Goal: Transaction & Acquisition: Purchase product/service

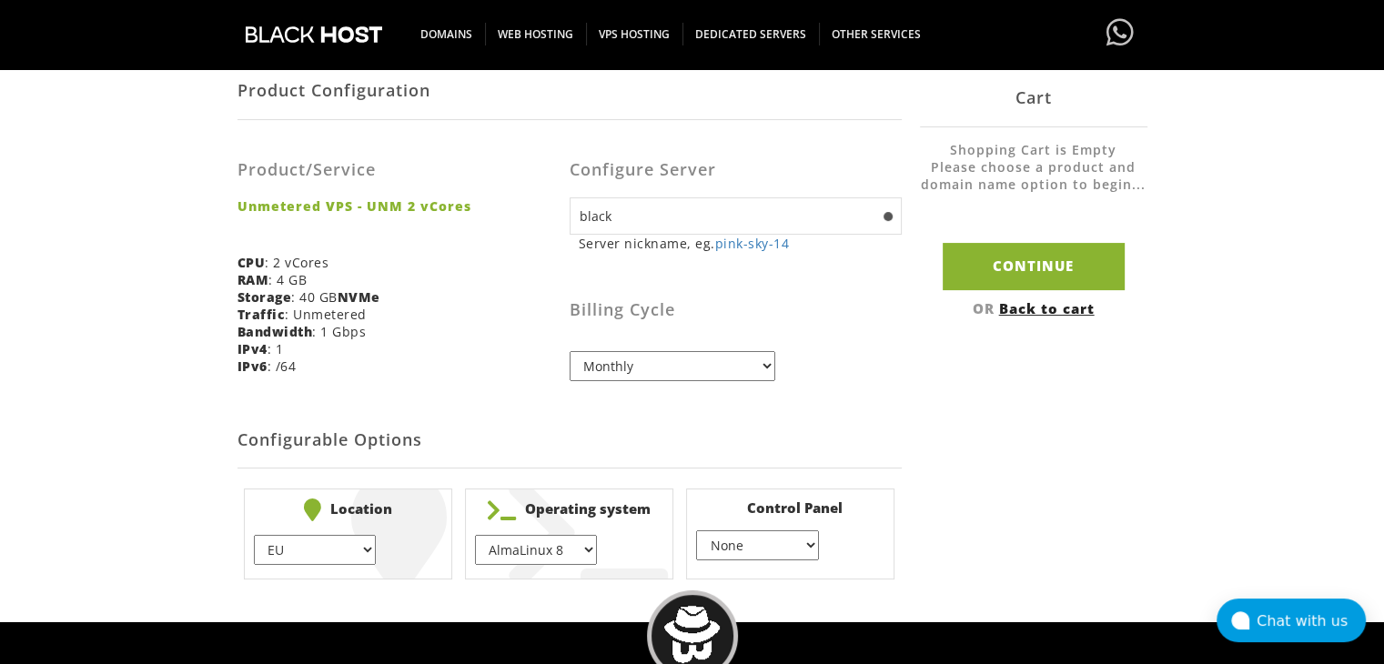
scroll to position [364, 0]
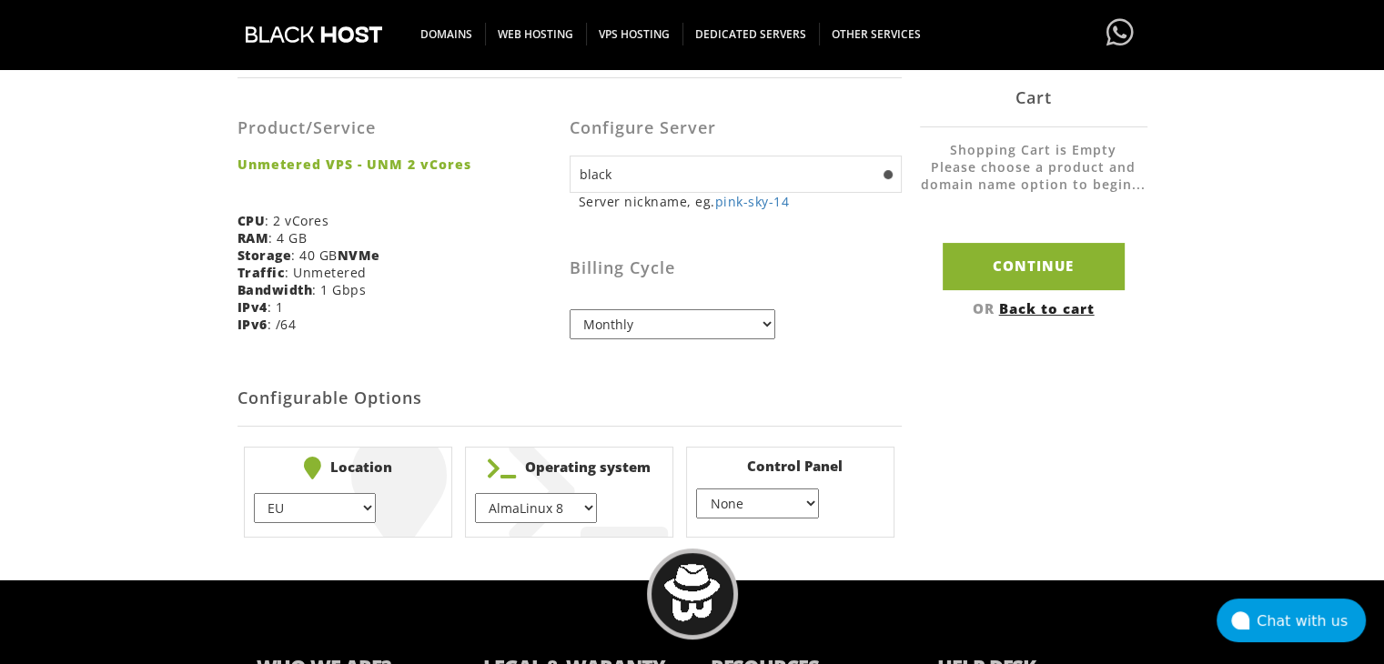
click at [881, 177] on input "black" at bounding box center [736, 174] width 332 height 37
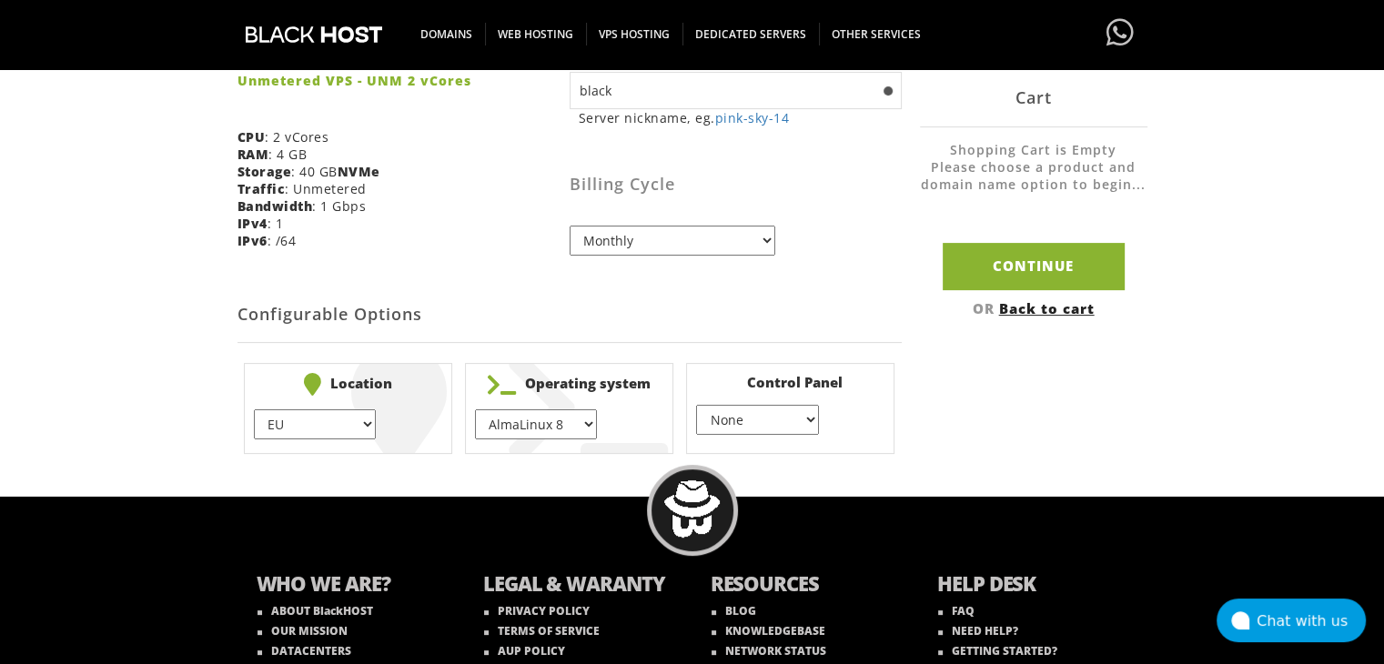
scroll to position [455, 0]
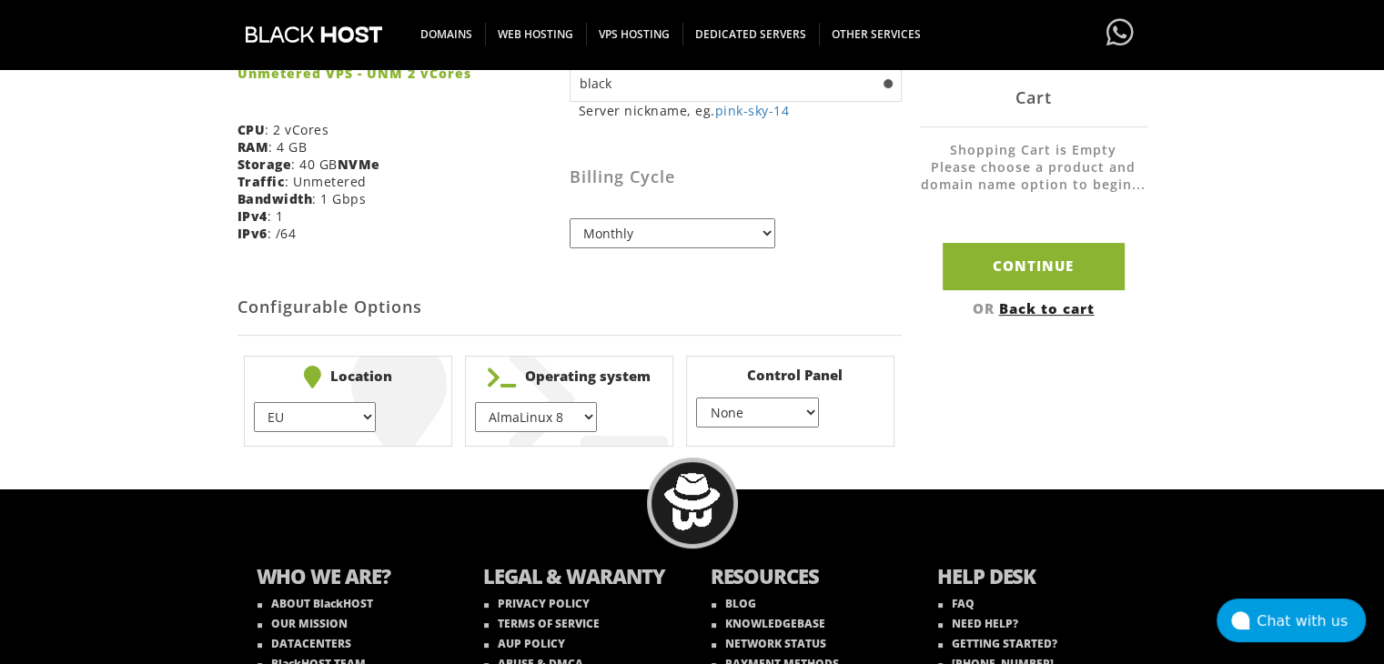
type input "black"
click at [580, 421] on select "AlmaLinux 8 } AlmaLinux 9 } AlmaLinux 10 } Rocky Linux 8 } Rocky Linux 9 } Cent…" at bounding box center [536, 417] width 122 height 30
select select "1208"
click at [475, 402] on select "AlmaLinux 8 } AlmaLinux 9 } AlmaLinux 10 } Rocky Linux 8 } Rocky Linux 9 } Cent…" at bounding box center [536, 417] width 122 height 30
click at [765, 401] on select "None } Virtualmin } Cpanel } DirectAdmin }" at bounding box center [757, 413] width 122 height 30
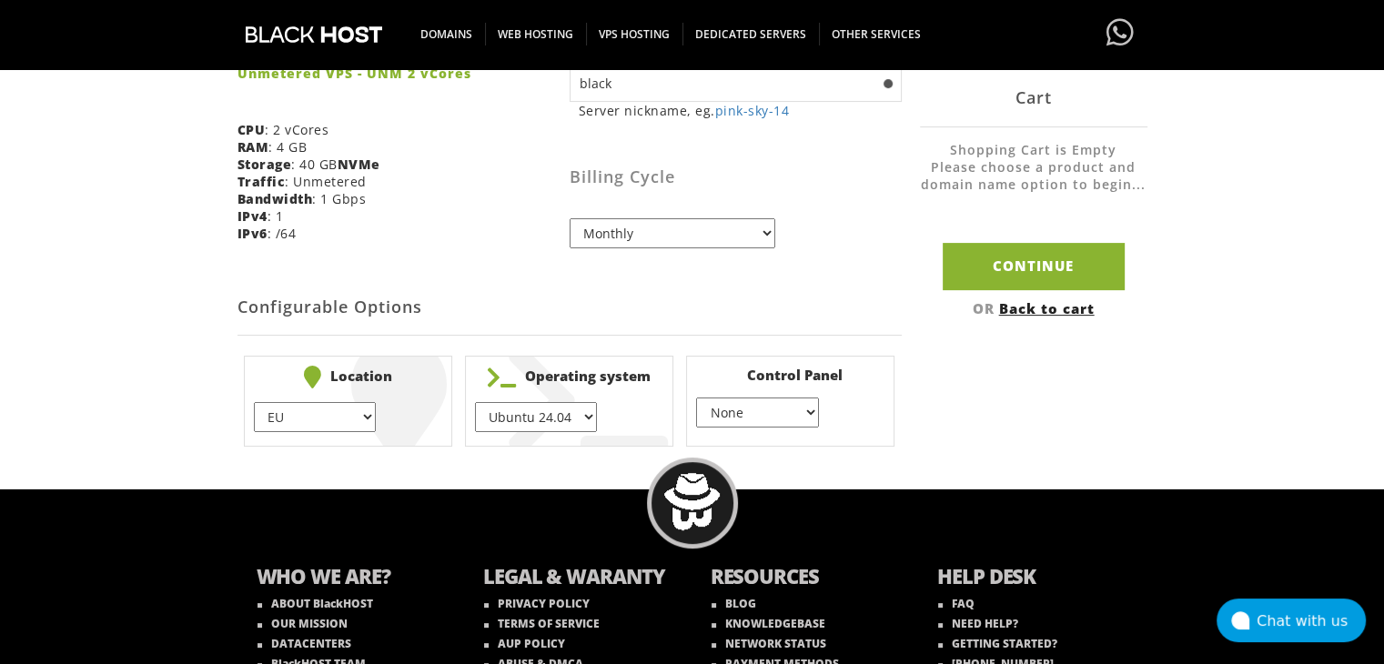
click at [349, 416] on select "EU } [GEOGRAPHIC_DATA] } [GEOGRAPHIC_DATA] } [GEOGRAPHIC_DATA] } [GEOGRAPHIC_DA…" at bounding box center [315, 417] width 122 height 30
click at [751, 419] on select "None } Virtualmin } Cpanel } DirectAdmin }" at bounding box center [757, 413] width 122 height 30
click at [696, 398] on select "None } Virtualmin } Cpanel } DirectAdmin }" at bounding box center [757, 413] width 122 height 30
click at [746, 410] on select "None } Virtualmin } Cpanel } DirectAdmin }" at bounding box center [757, 413] width 122 height 30
click at [696, 398] on select "None } Virtualmin } Cpanel } DirectAdmin }" at bounding box center [757, 413] width 122 height 30
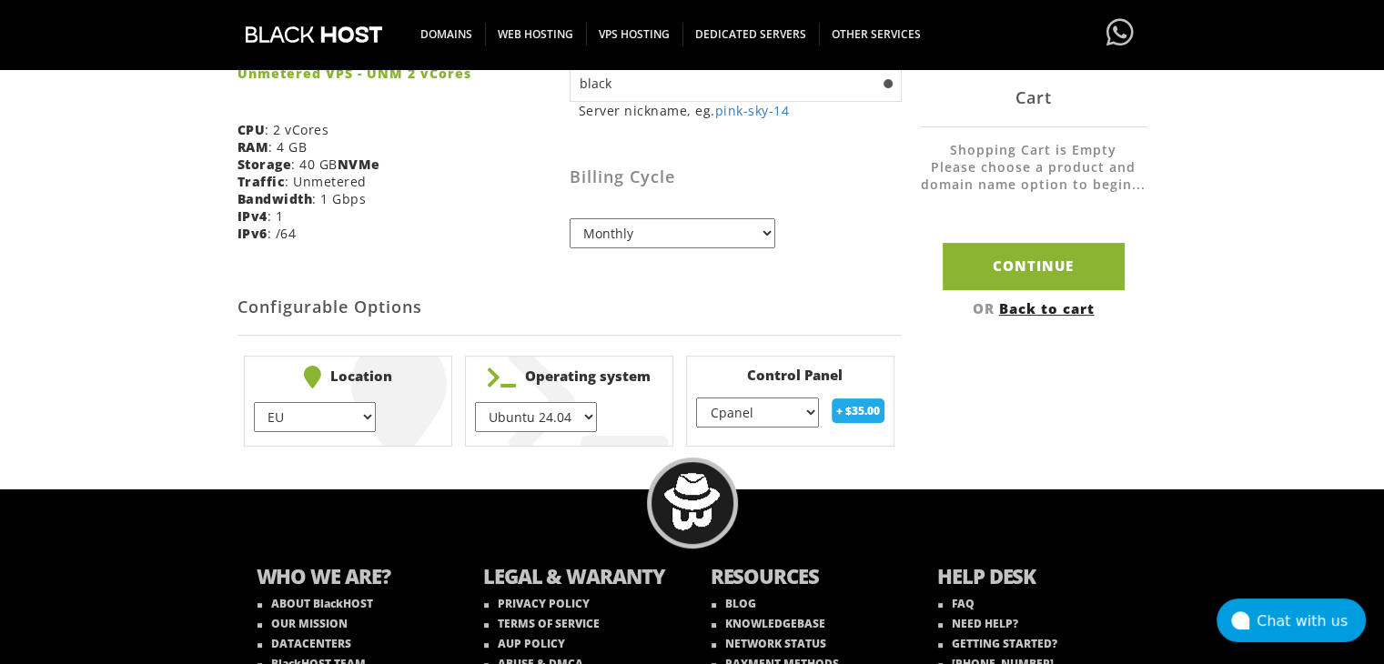
drag, startPoint x: 794, startPoint y: 395, endPoint x: 789, endPoint y: 404, distance: 10.2
click at [791, 400] on li "Control Panel None } Virtualmin } Cpanel } DirectAdmin } + $ 35.00" at bounding box center [790, 401] width 208 height 91
drag, startPoint x: 789, startPoint y: 404, endPoint x: 783, endPoint y: 420, distance: 16.7
click at [789, 404] on select "None } Virtualmin } Cpanel } DirectAdmin }" at bounding box center [757, 413] width 122 height 30
click at [696, 398] on select "None } Virtualmin } Cpanel } DirectAdmin }" at bounding box center [757, 413] width 122 height 30
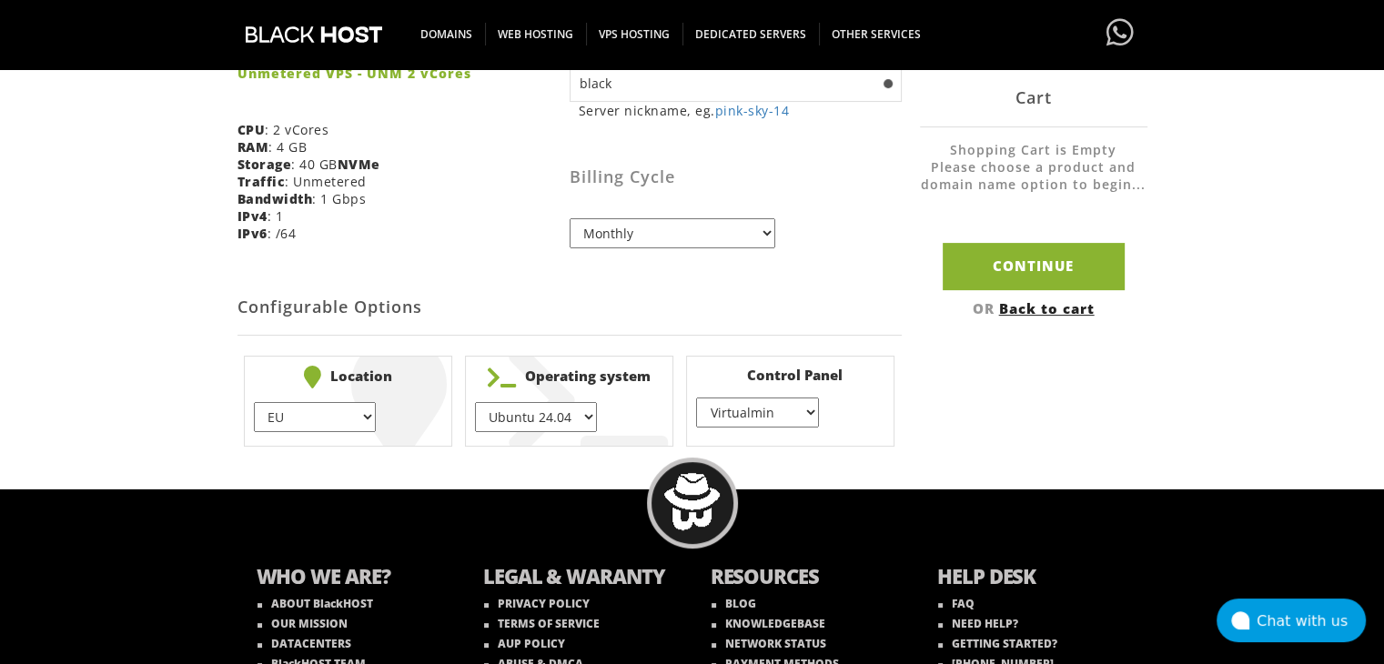
click at [777, 420] on select "None } Virtualmin } Cpanel } DirectAdmin }" at bounding box center [757, 413] width 122 height 30
click at [696, 398] on select "None } Virtualmin } Cpanel } DirectAdmin }" at bounding box center [757, 413] width 122 height 30
click at [780, 416] on select "None } Virtualmin } Cpanel } DirectAdmin }" at bounding box center [757, 413] width 122 height 30
select select "255"
click at [696, 398] on select "None } Virtualmin } Cpanel } DirectAdmin }" at bounding box center [757, 413] width 122 height 30
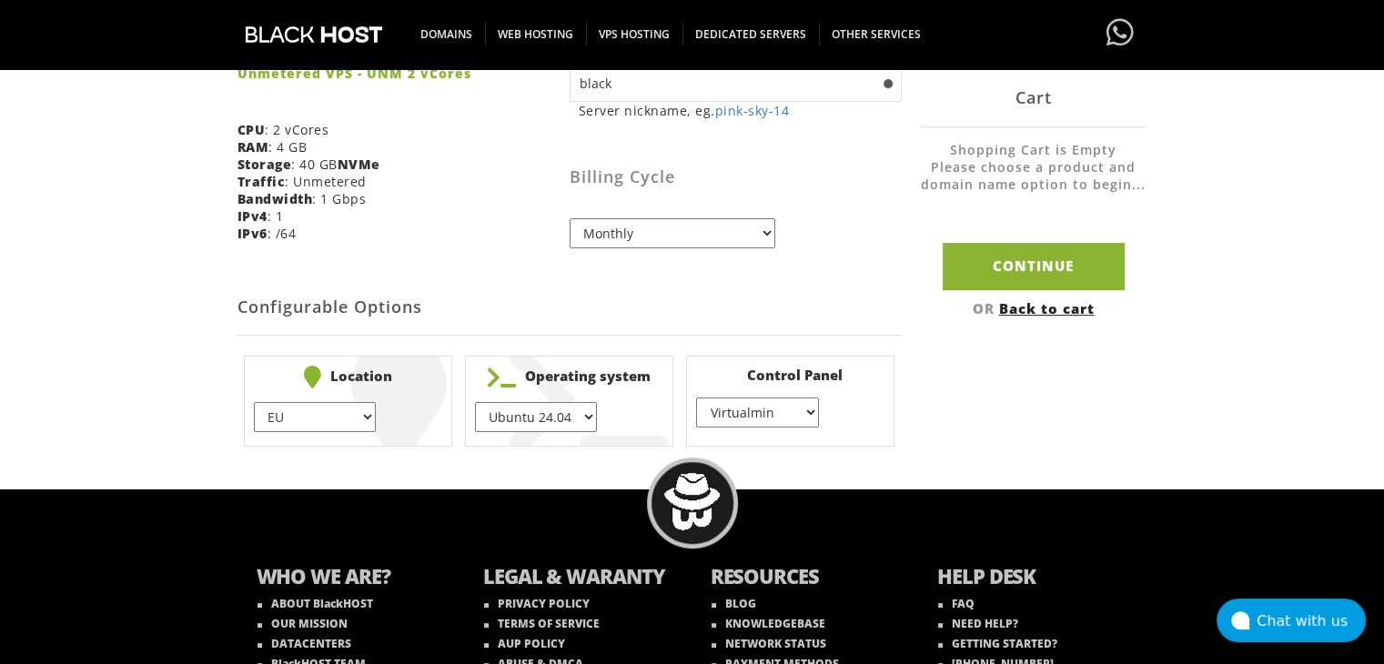
click at [286, 413] on select "EU } USA } London } Amsterdam } Vienna } Chicago }" at bounding box center [315, 417] width 122 height 30
click at [368, 419] on select "EU } USA } London } Amsterdam } Vienna } Chicago }" at bounding box center [315, 417] width 122 height 30
click at [279, 420] on select "EU } USA } London } Amsterdam } Vienna } Chicago }" at bounding box center [315, 417] width 122 height 30
click at [1065, 283] on input "Continue" at bounding box center [1034, 266] width 182 height 46
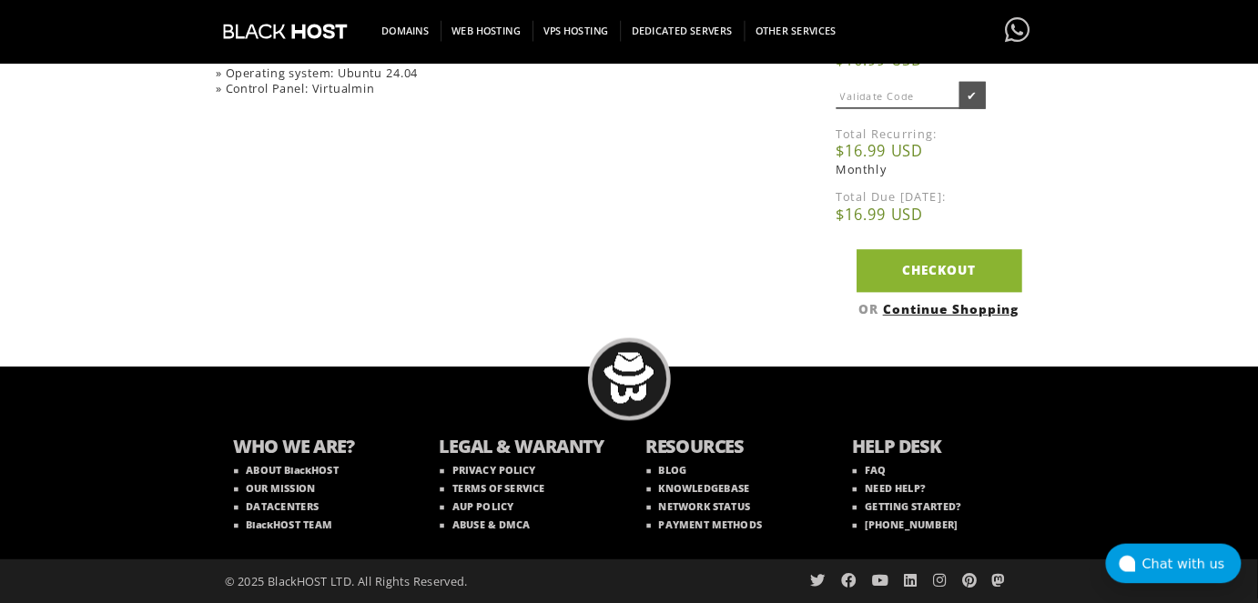
scroll to position [421, 0]
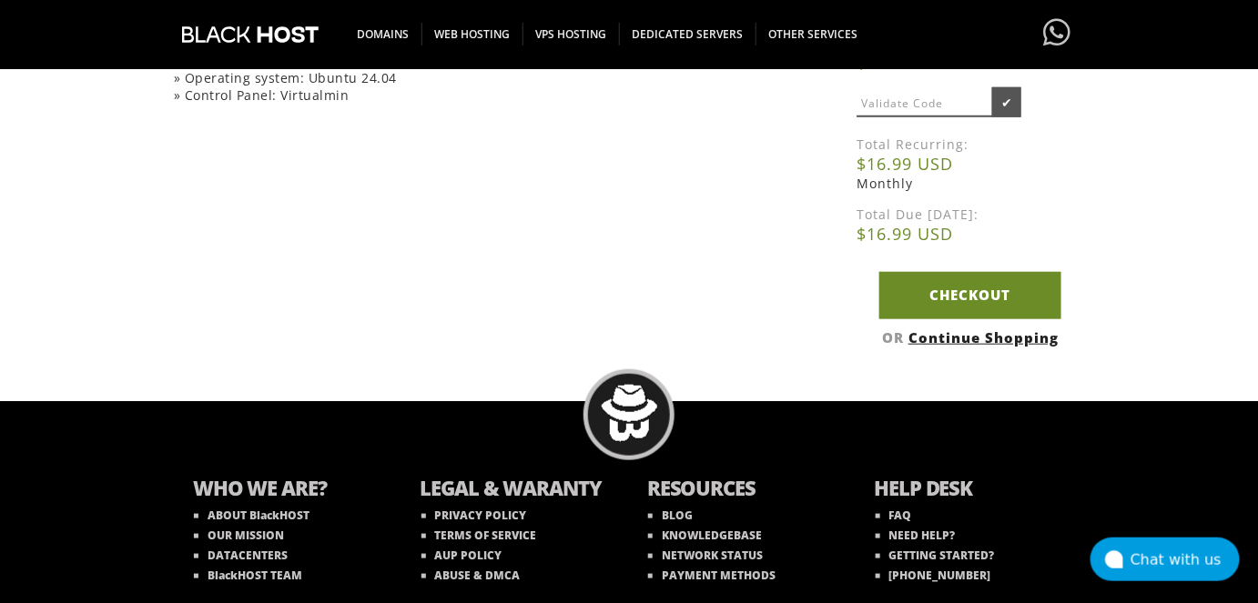
click at [905, 293] on link "Checkout" at bounding box center [970, 295] width 182 height 46
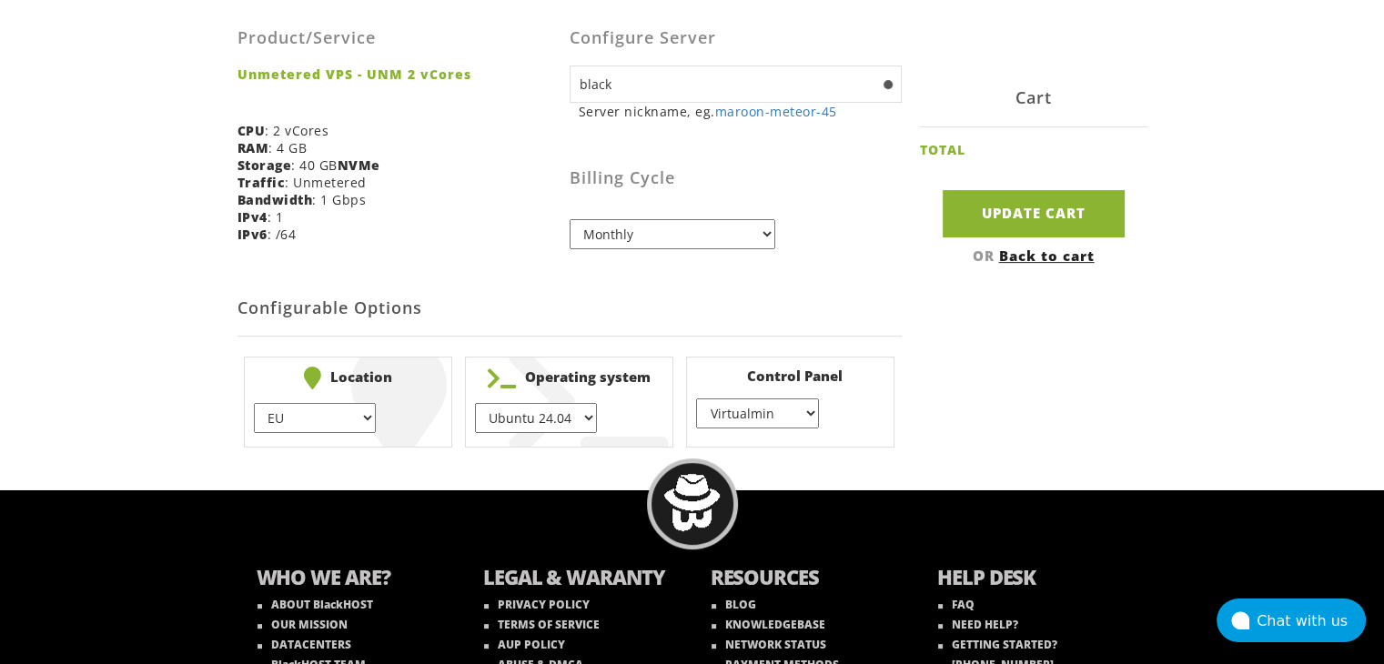
click at [303, 430] on select "EU } [GEOGRAPHIC_DATA] } [GEOGRAPHIC_DATA] } [GEOGRAPHIC_DATA] } [GEOGRAPHIC_DA…" at bounding box center [315, 418] width 122 height 30
select select "1178"
click at [254, 403] on select "EU } USA } London } Amsterdam } Vienna } Chicago }" at bounding box center [315, 418] width 122 height 30
click at [988, 216] on input "Update Cart" at bounding box center [1034, 213] width 182 height 46
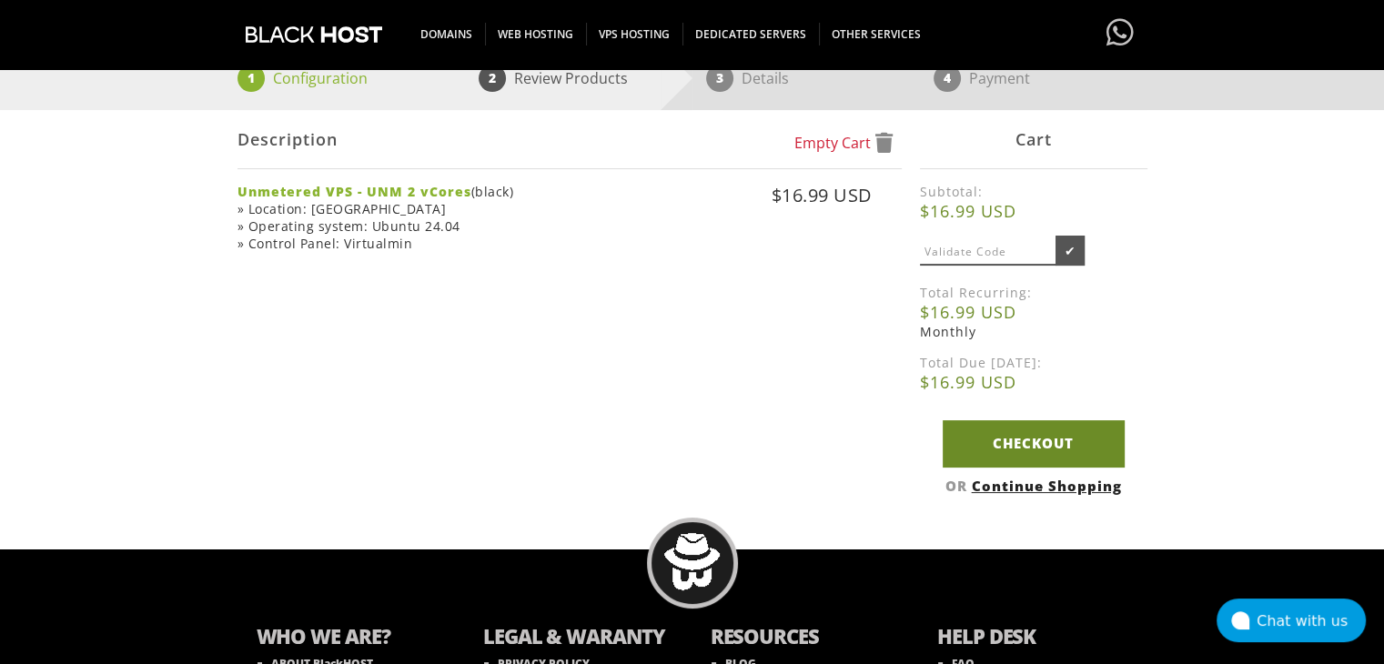
click at [1034, 436] on link "Checkout" at bounding box center [1034, 443] width 182 height 46
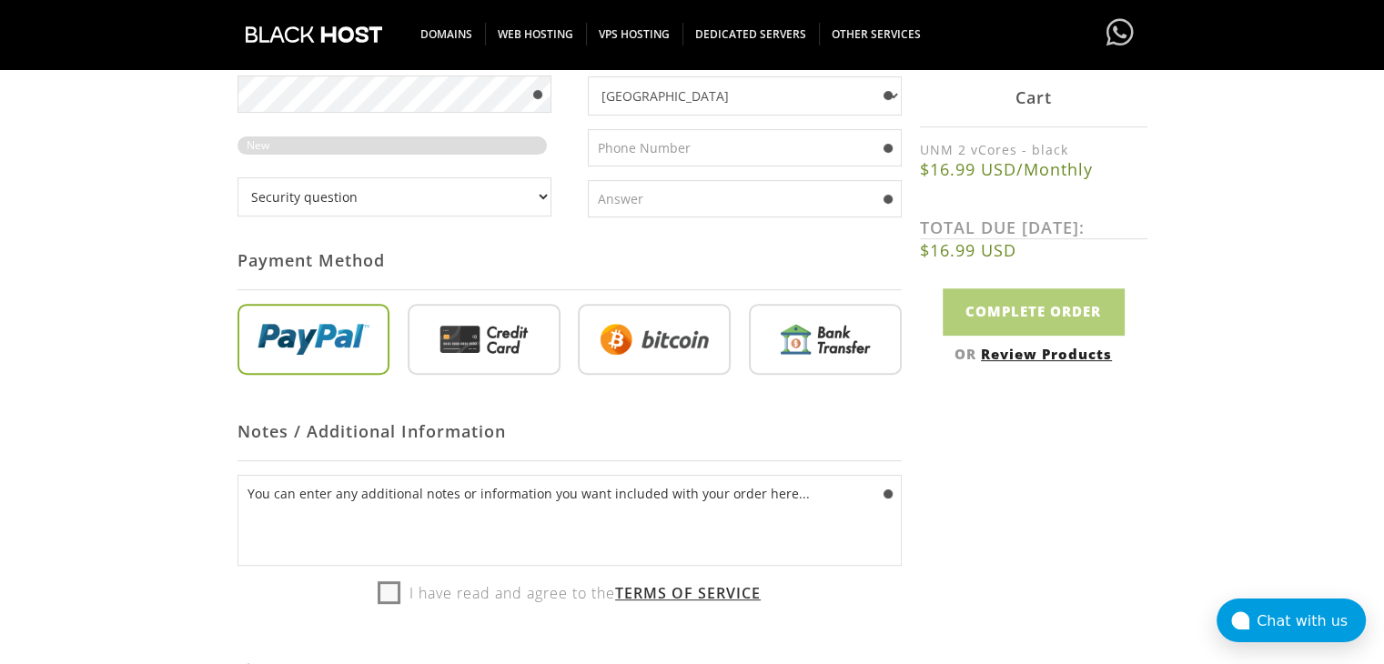
scroll to position [637, 0]
click at [643, 329] on input "radio" at bounding box center [654, 341] width 153 height 71
radio input "true"
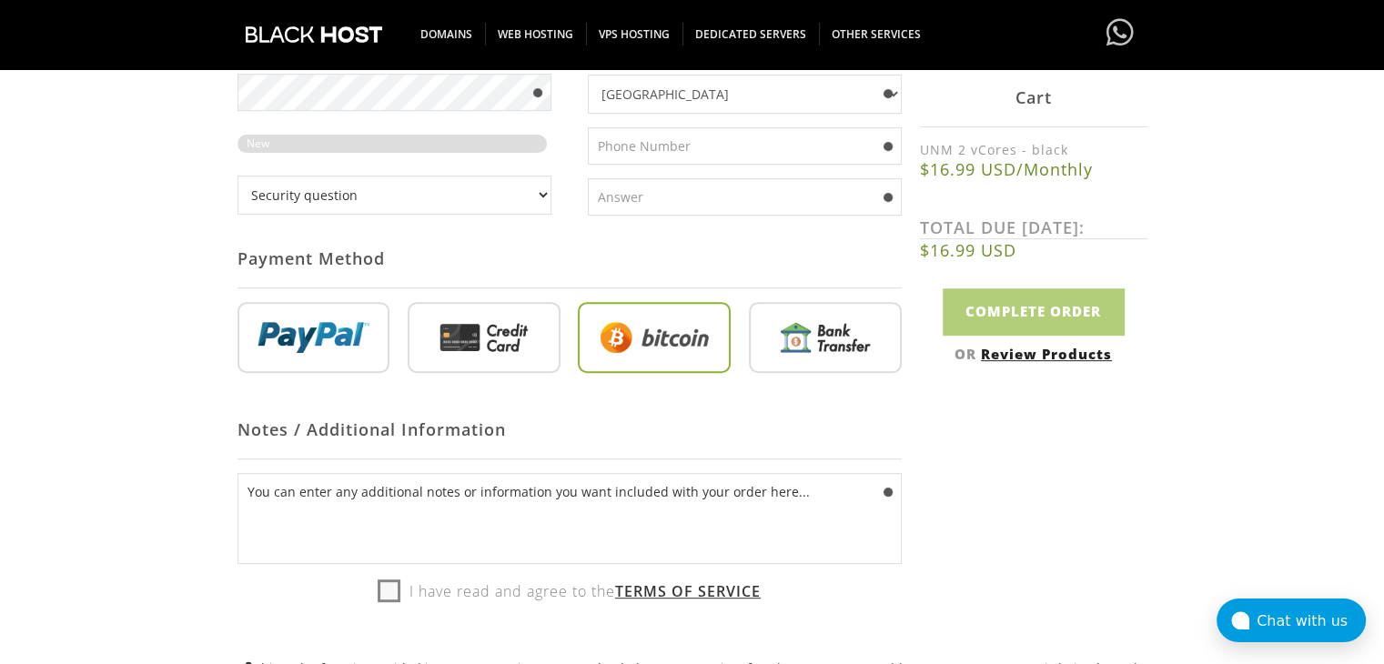
scroll to position [910, 0]
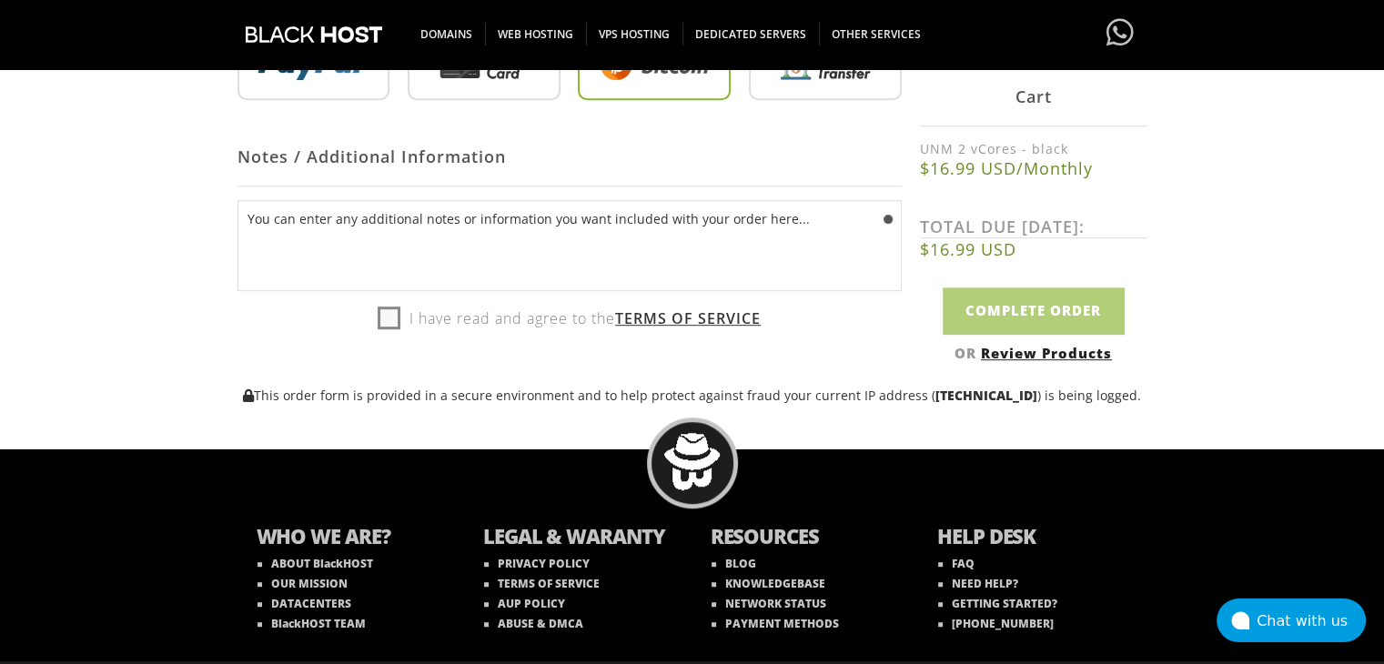
click at [400, 321] on label "I have read and agree to the Terms of Service" at bounding box center [569, 318] width 383 height 27
checkbox input "true"
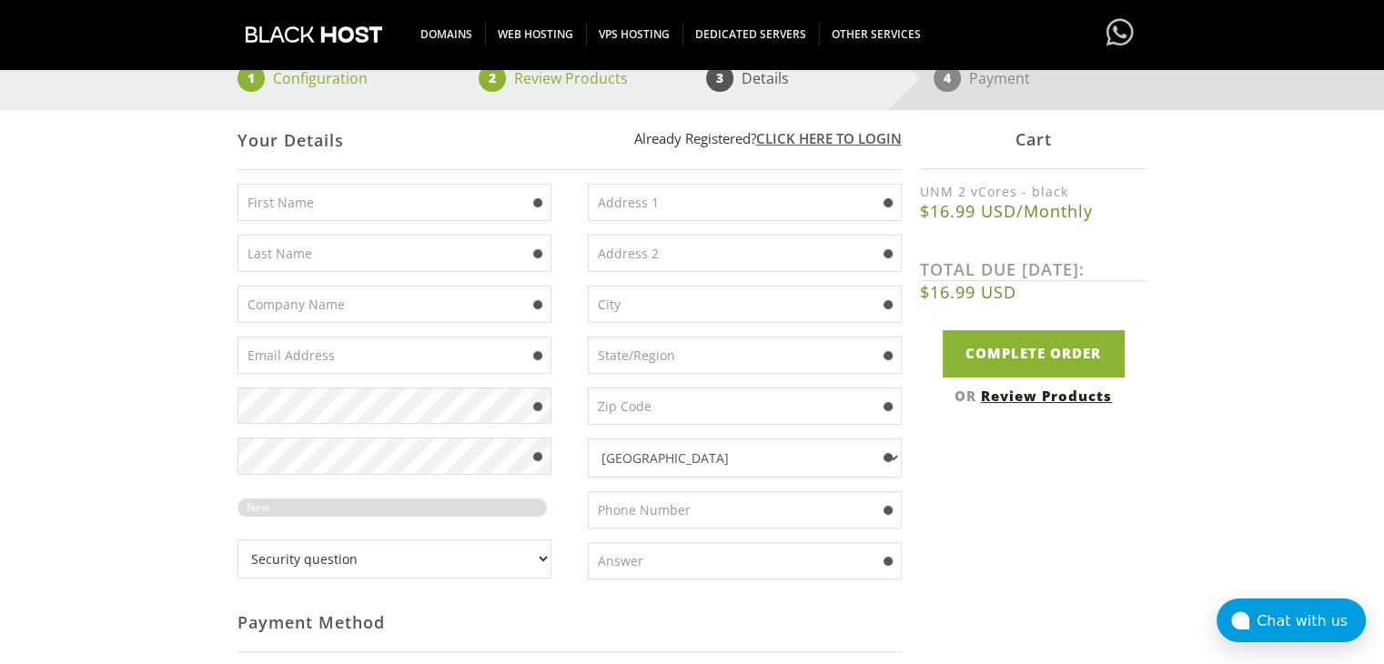
scroll to position [273, 0]
click at [380, 198] on input "text" at bounding box center [395, 202] width 314 height 37
type input "[PERSON_NAME]"
click at [362, 255] on input "text" at bounding box center [395, 253] width 314 height 37
type input "Succian"
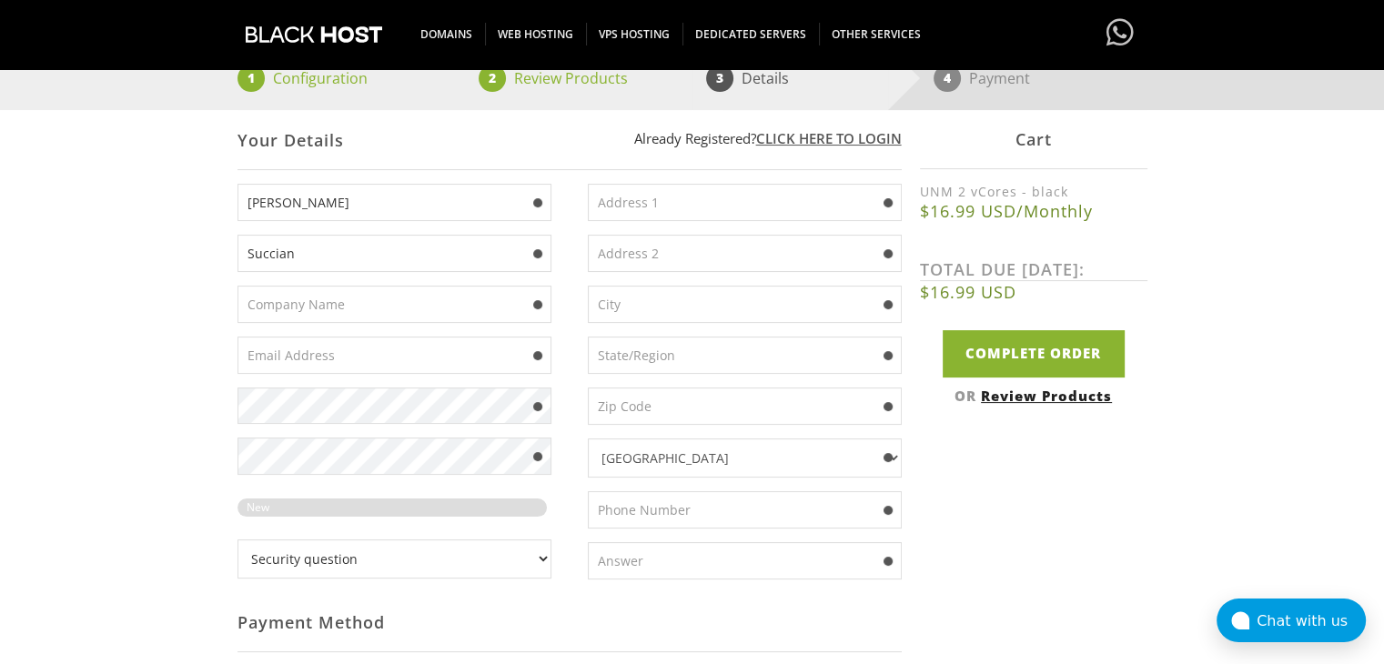
click at [349, 306] on input "text" at bounding box center [395, 304] width 314 height 37
click at [1001, 361] on input "Complete Order" at bounding box center [1034, 353] width 182 height 46
type input "Please Wait..."
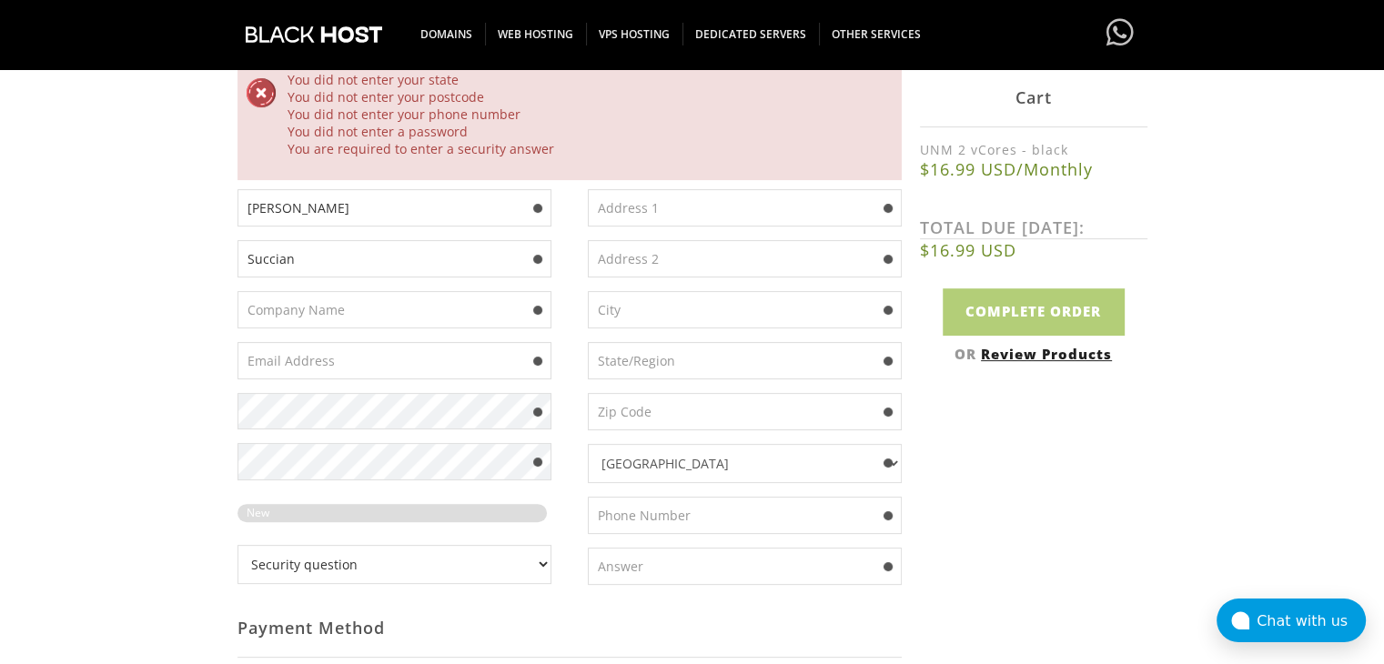
scroll to position [455, 0]
click at [405, 307] on input "text" at bounding box center [395, 306] width 314 height 37
click at [679, 206] on input "text" at bounding box center [745, 204] width 314 height 37
type input "Domntest"
type input "12"
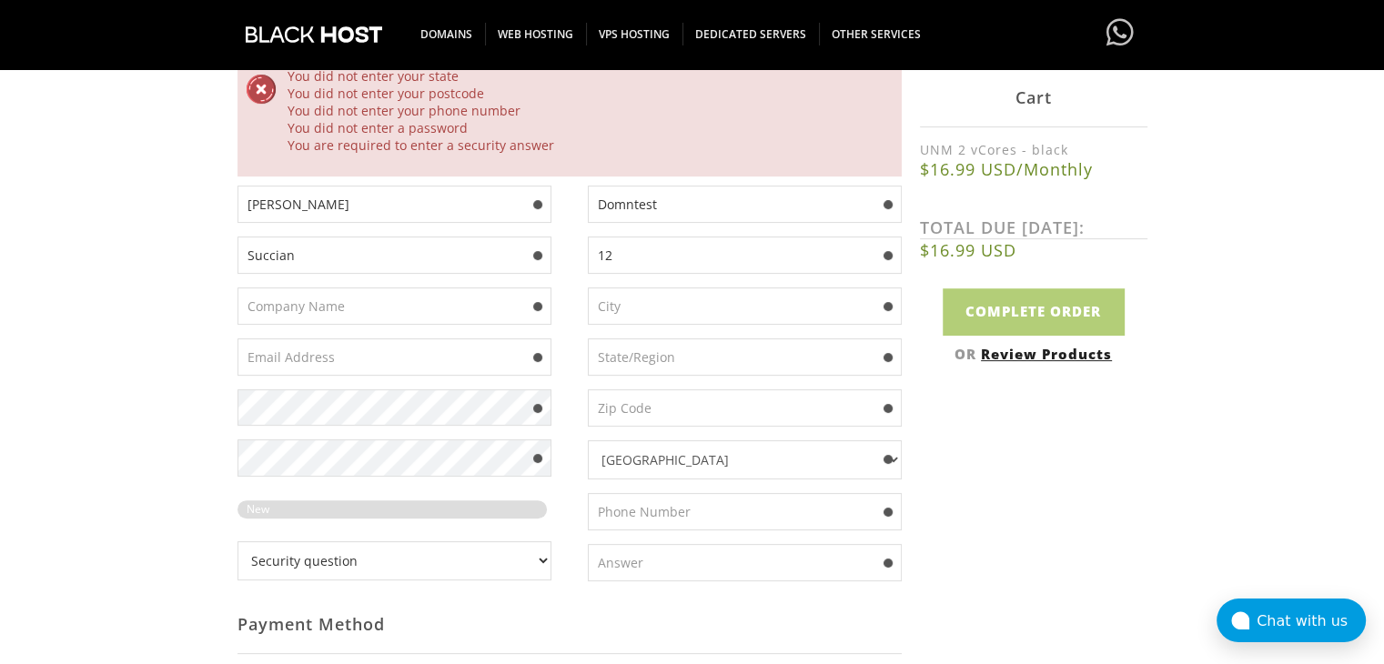
type input "[GEOGRAPHIC_DATA]"
type input "E"
type input "00100"
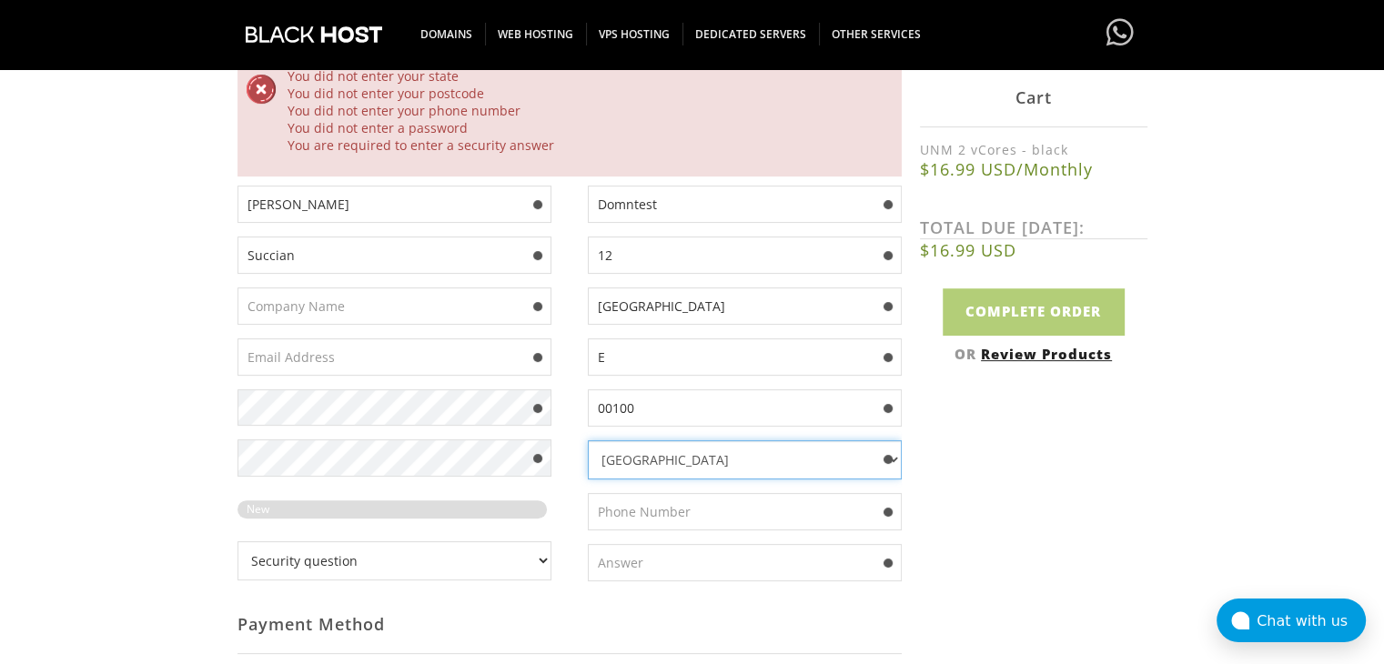
select select "IT"
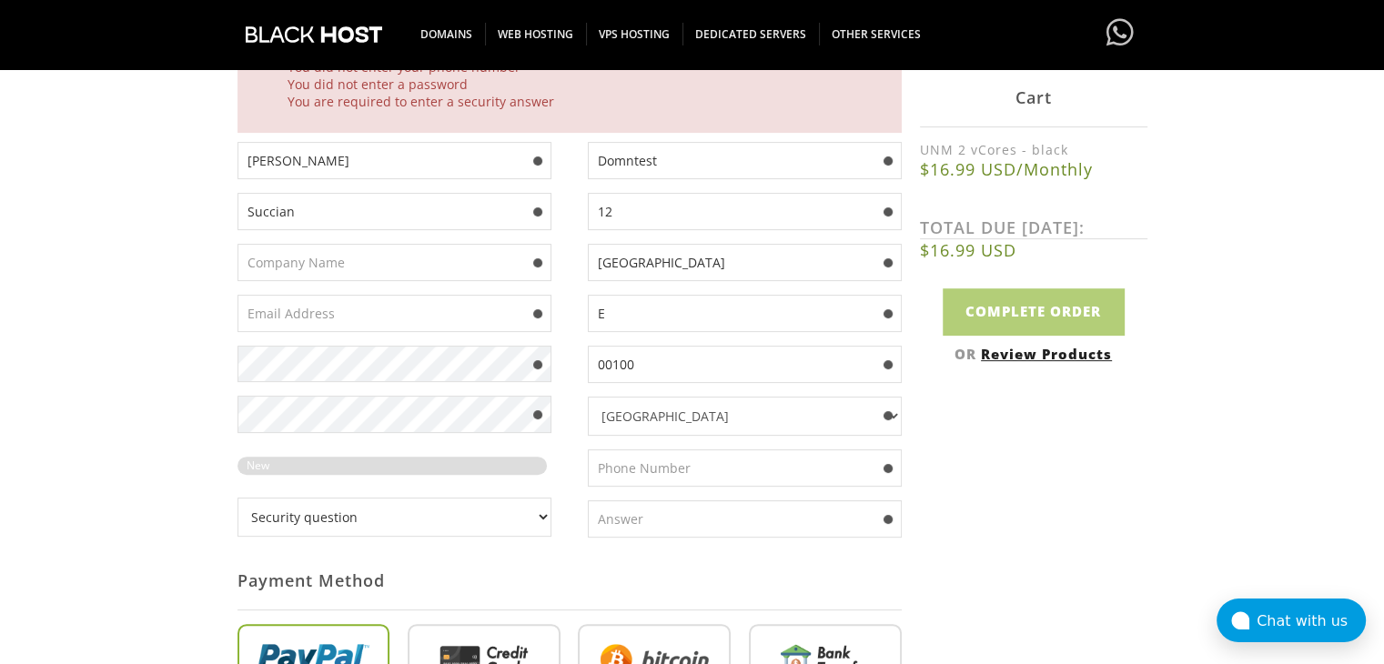
scroll to position [546, 0]
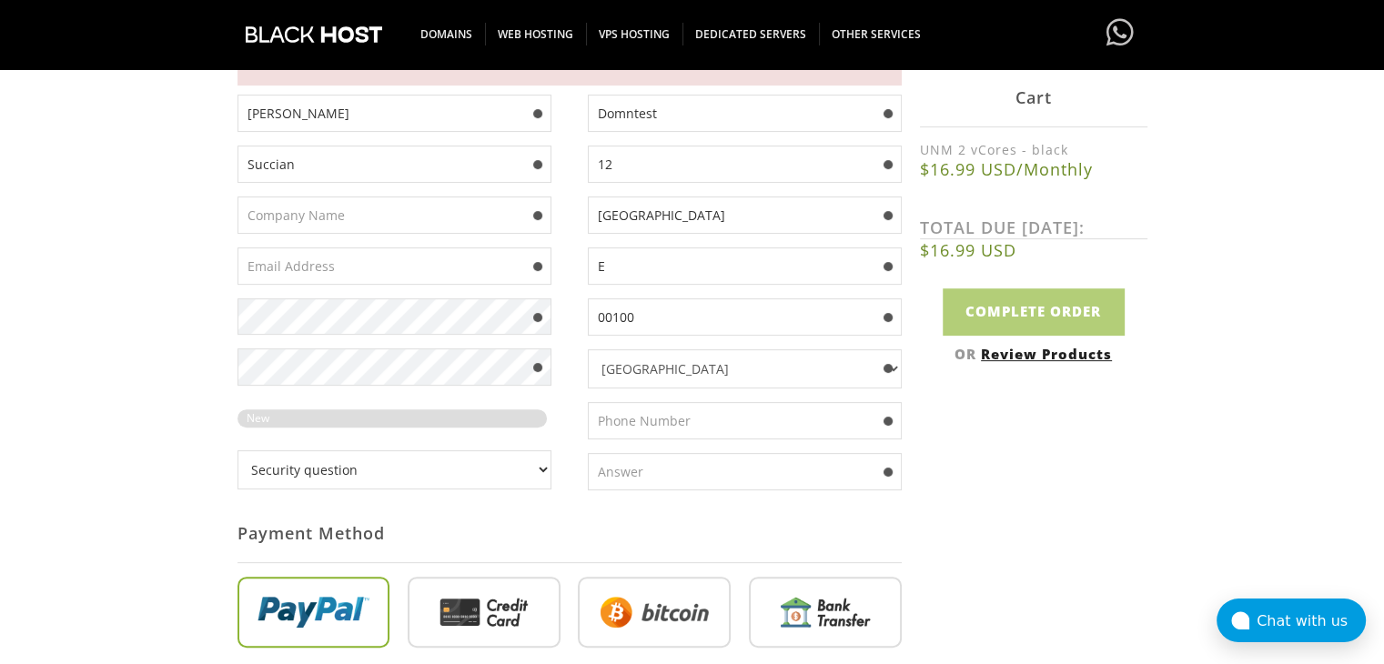
click at [660, 427] on input "text" at bounding box center [745, 420] width 314 height 37
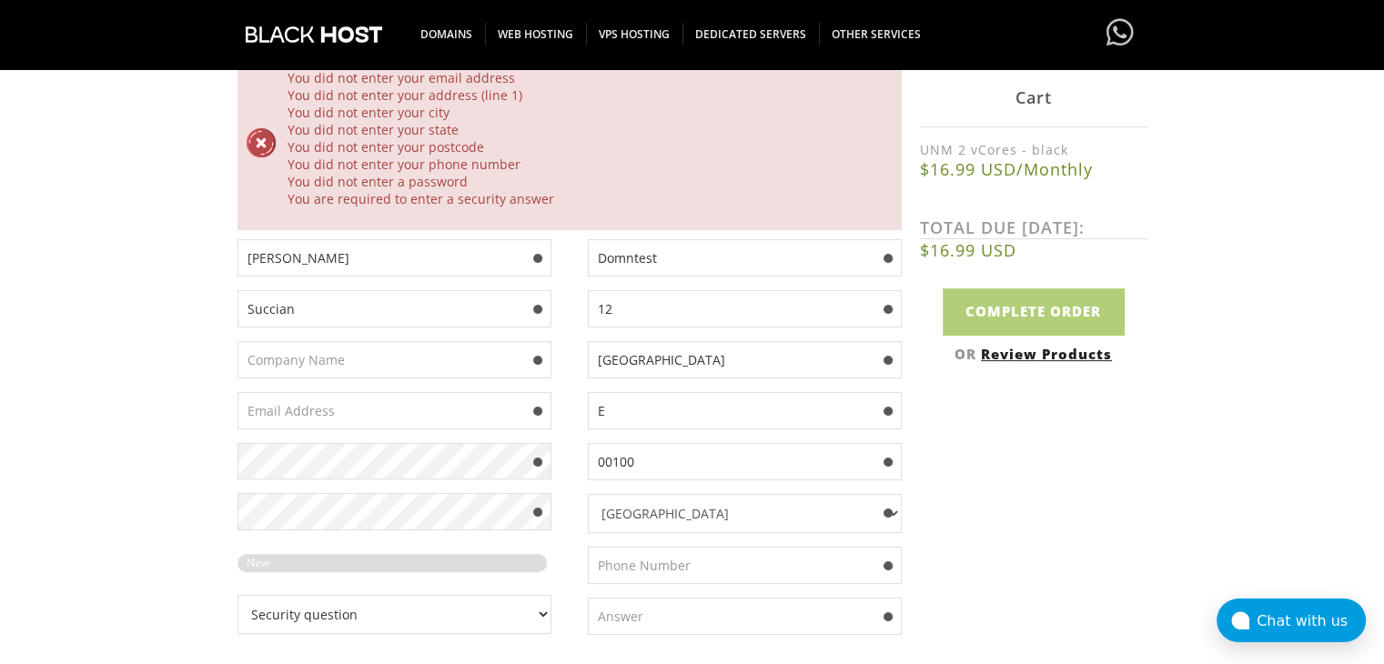
scroll to position [455, 0]
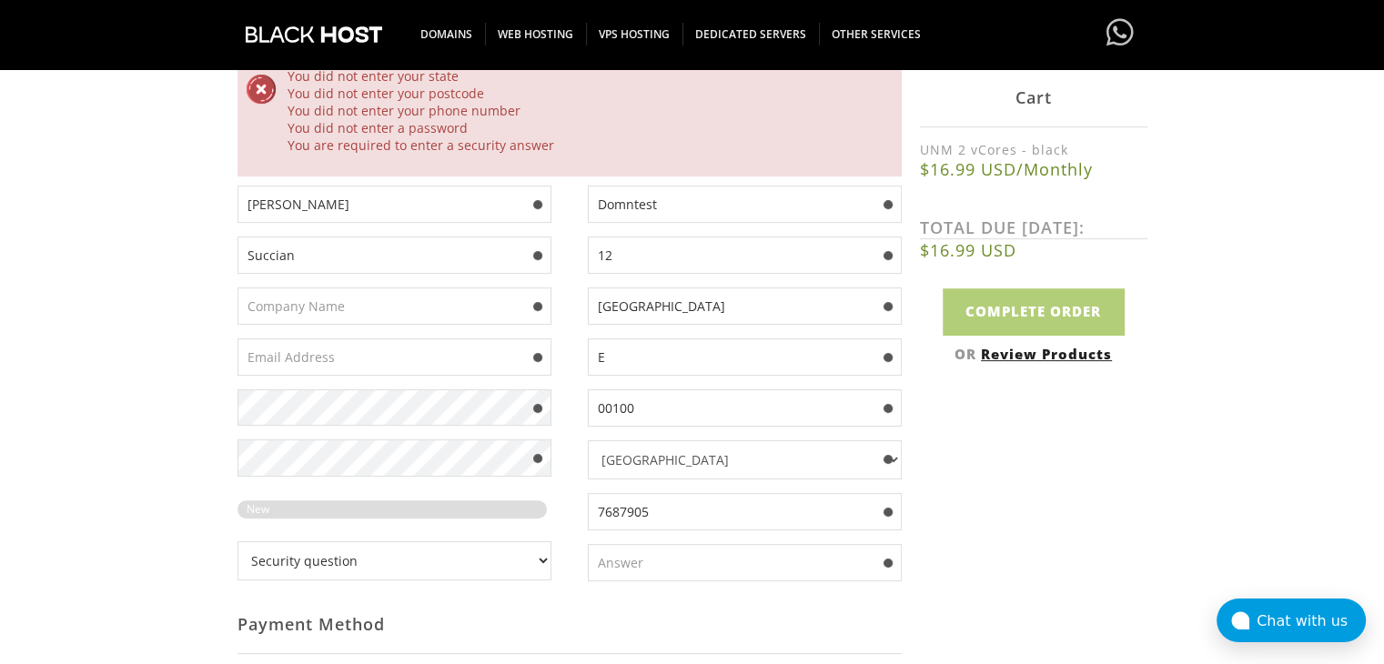
drag, startPoint x: 699, startPoint y: 508, endPoint x: 642, endPoint y: 506, distance: 57.4
click at [642, 506] on input "7687905" at bounding box center [745, 511] width 314 height 37
type input "76879046375"
click at [686, 539] on div "Domntest 12 [GEOGRAPHIC_DATA] E 00100 [GEOGRAPHIC_DATA] [GEOGRAPHIC_DATA] [GEOG…" at bounding box center [736, 391] width 332 height 410
click at [690, 560] on input "text" at bounding box center [745, 562] width 314 height 37
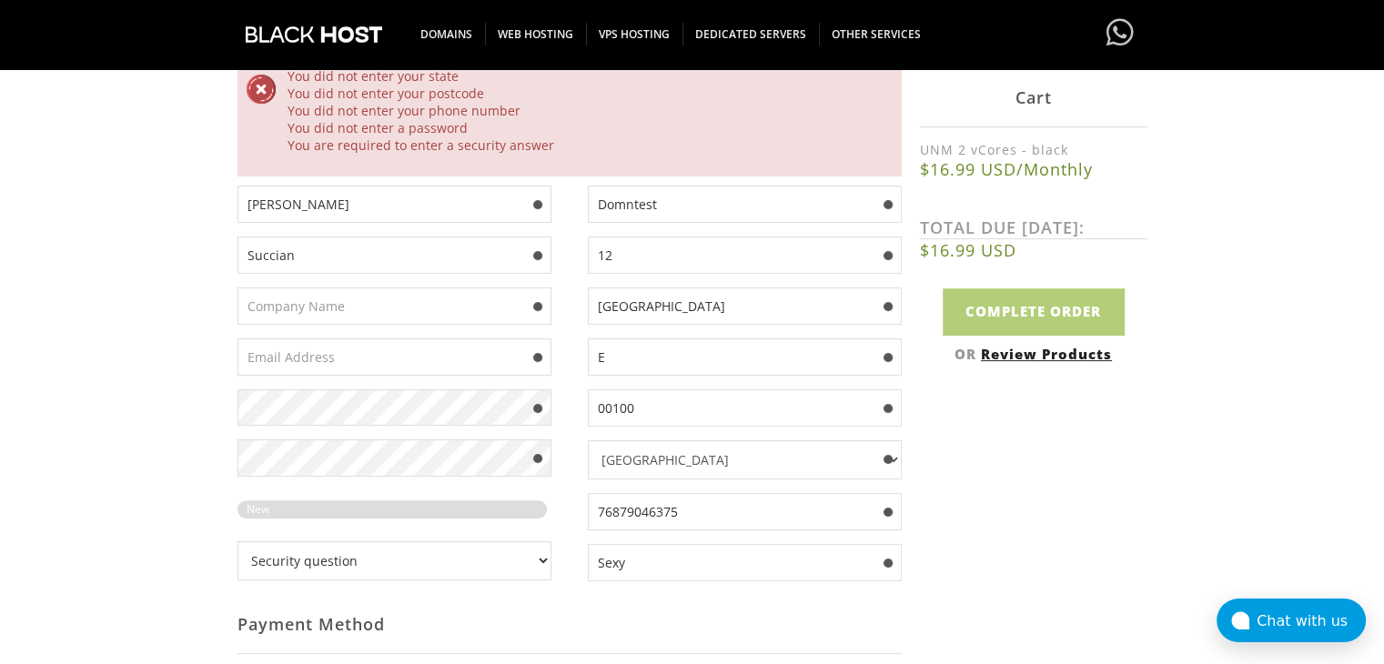
type input "Sexy"
drag, startPoint x: 1137, startPoint y: 482, endPoint x: 584, endPoint y: 434, distance: 554.5
click at [1131, 481] on div "Not Yet Registered? Click here to signup... Login Login Already Registered? Cli…" at bounding box center [693, 485] width 910 height 1114
click at [363, 362] on input "text" at bounding box center [395, 357] width 314 height 37
paste input "reshopper137@gmail.com"
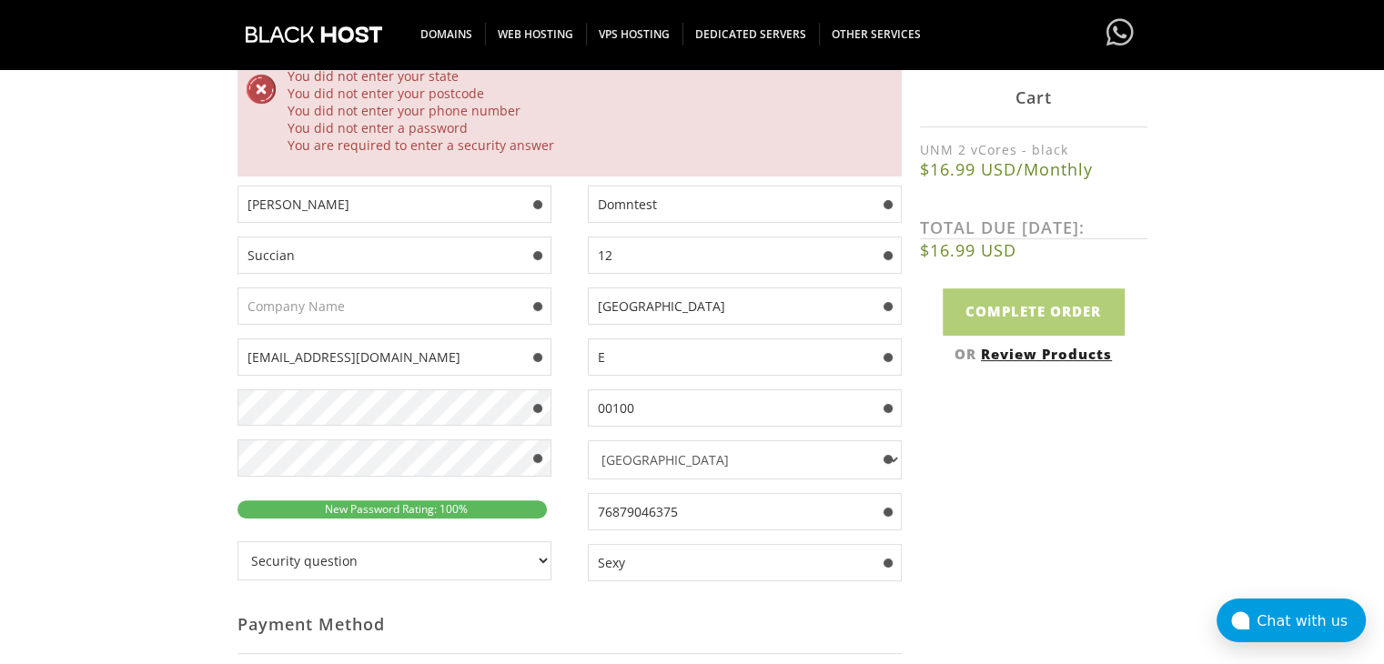
type input "reshopper137@gmail.com"
click at [391, 312] on input "text" at bounding box center [395, 306] width 314 height 37
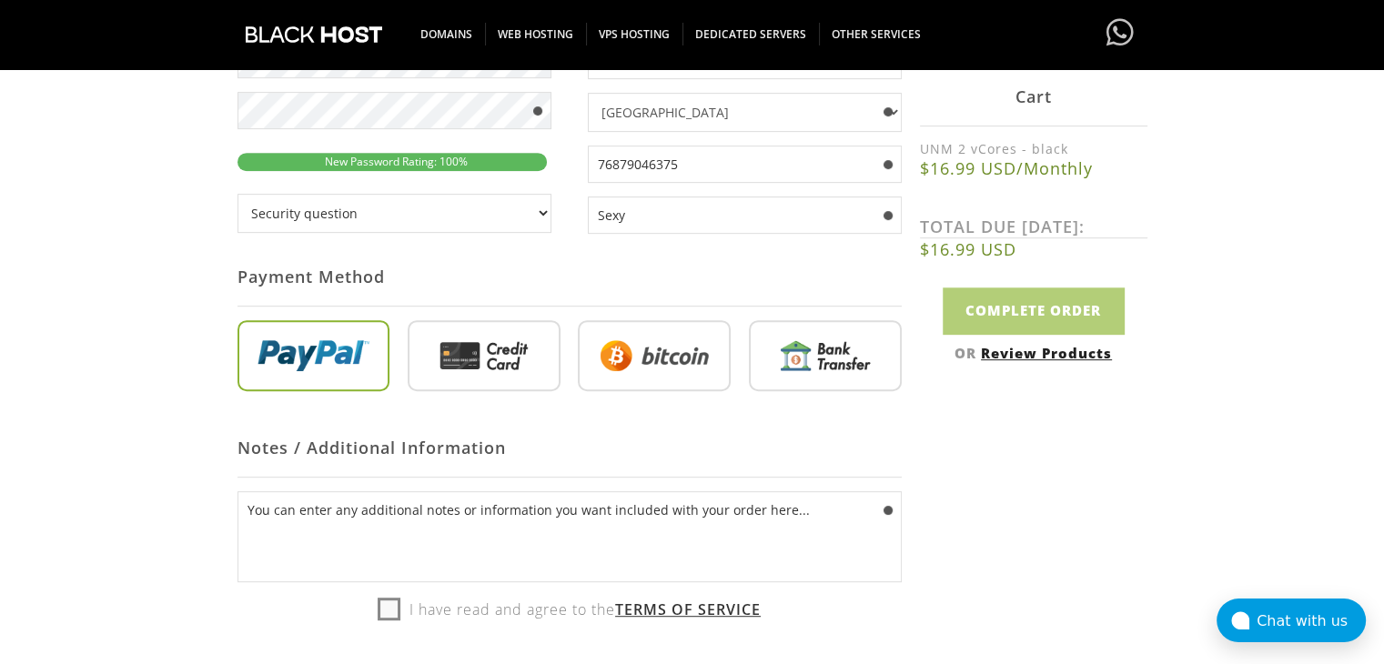
scroll to position [819, 0]
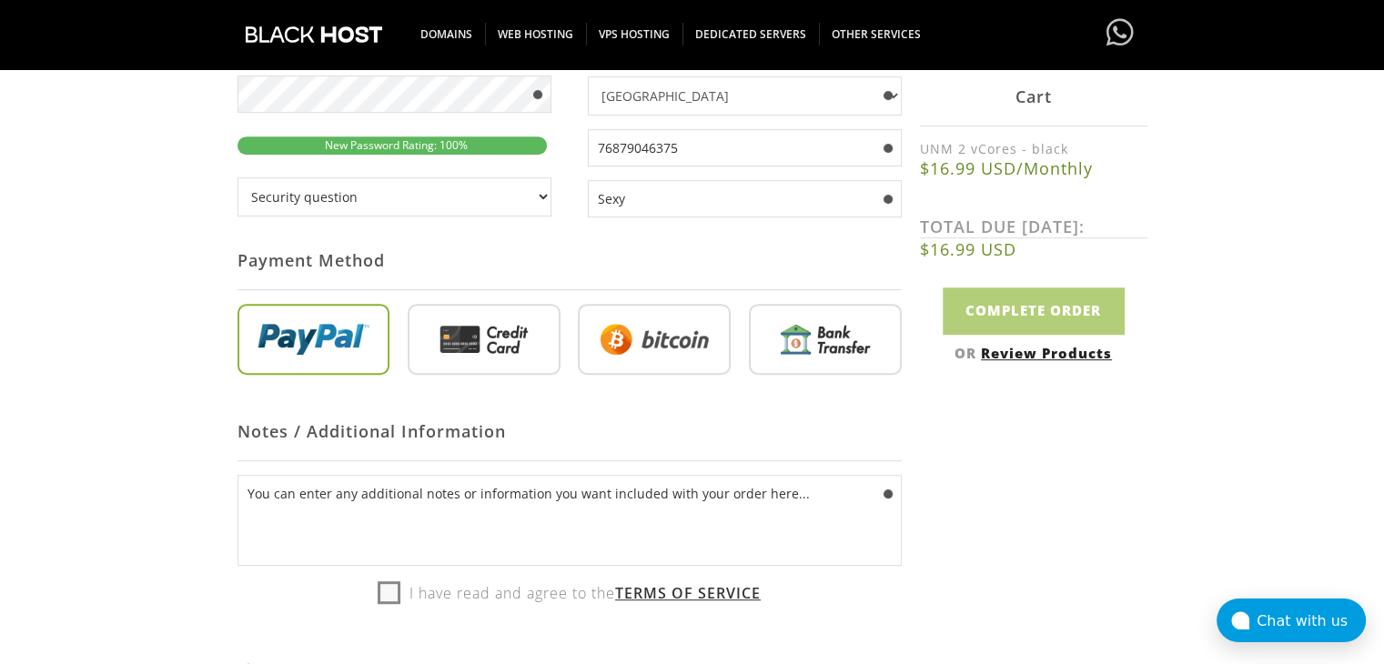
type input "Acxrt"
click at [685, 365] on input "radio" at bounding box center [654, 343] width 153 height 71
click at [647, 343] on input "radio" at bounding box center [654, 343] width 153 height 71
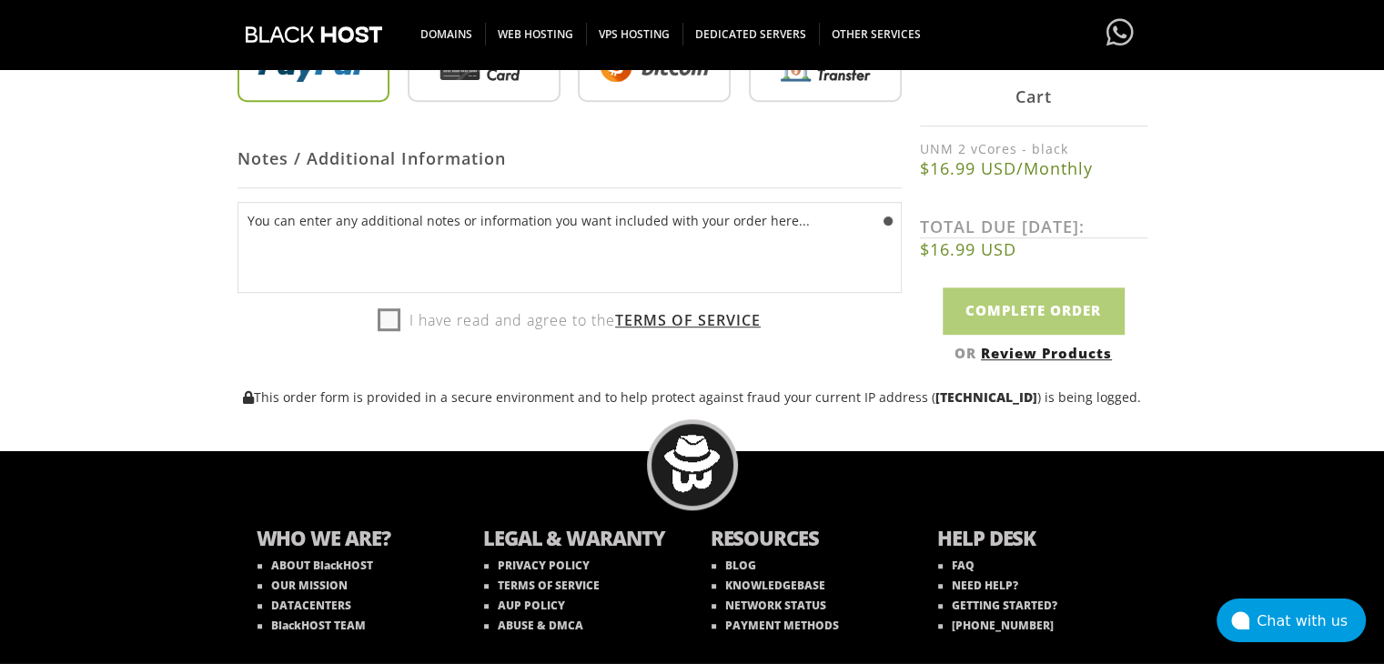
click at [397, 333] on label "I have read and agree to the Terms of Service" at bounding box center [569, 320] width 383 height 27
checkbox input "true"
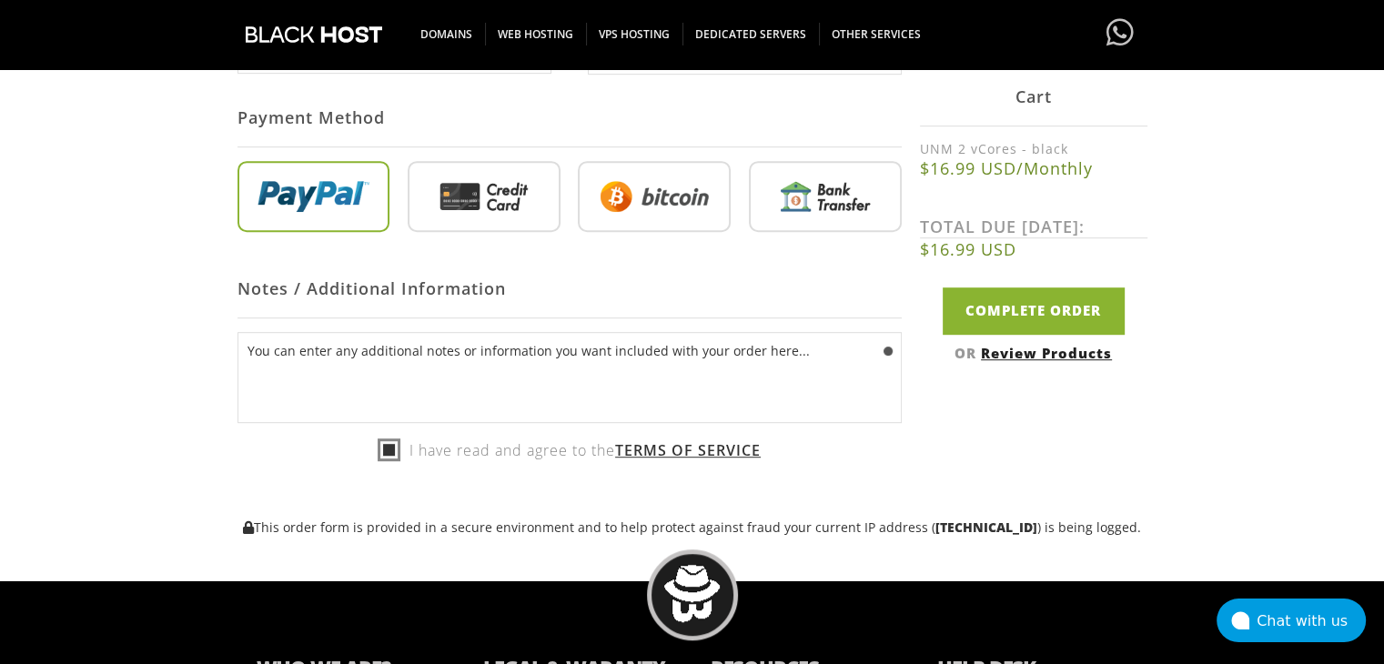
scroll to position [728, 0]
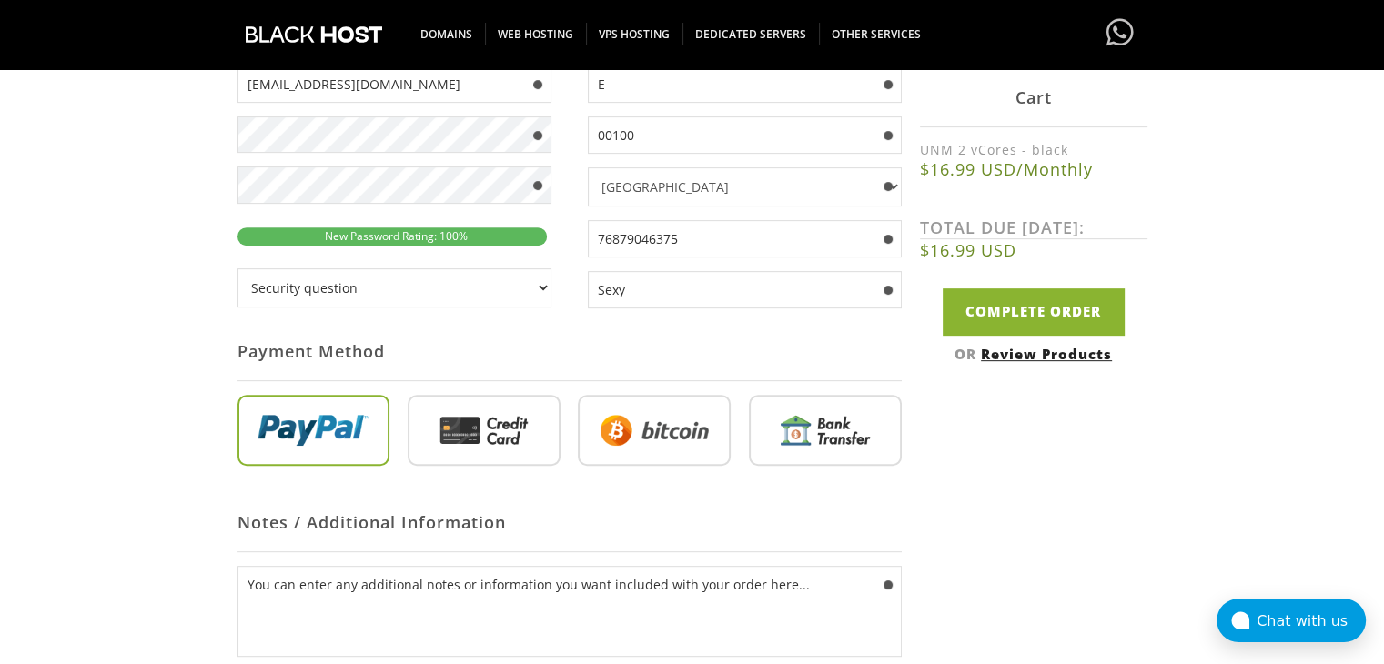
click at [653, 444] on input "radio" at bounding box center [654, 434] width 153 height 71
drag, startPoint x: 652, startPoint y: 441, endPoint x: 511, endPoint y: 416, distance: 143.3
click at [642, 437] on input "radio" at bounding box center [654, 434] width 153 height 71
click at [506, 416] on input "radio" at bounding box center [484, 434] width 153 height 71
radio input "true"
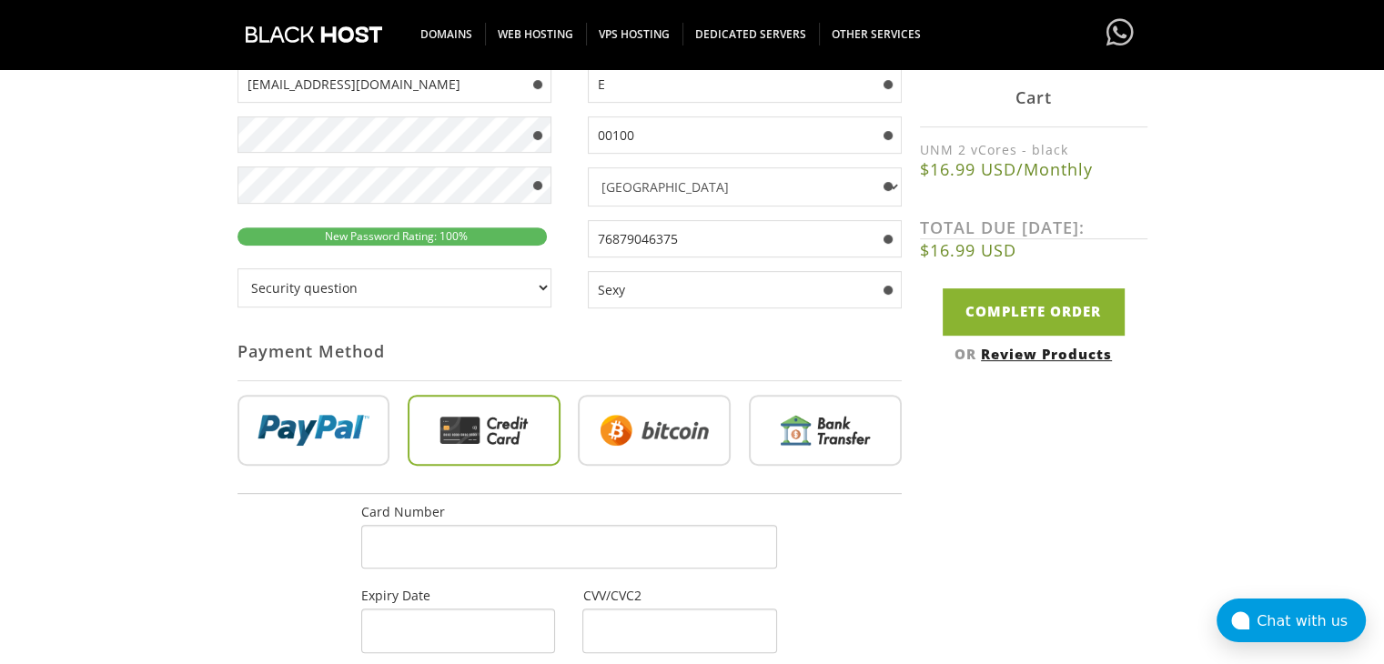
click at [691, 414] on input "radio" at bounding box center [654, 434] width 153 height 71
radio input "true"
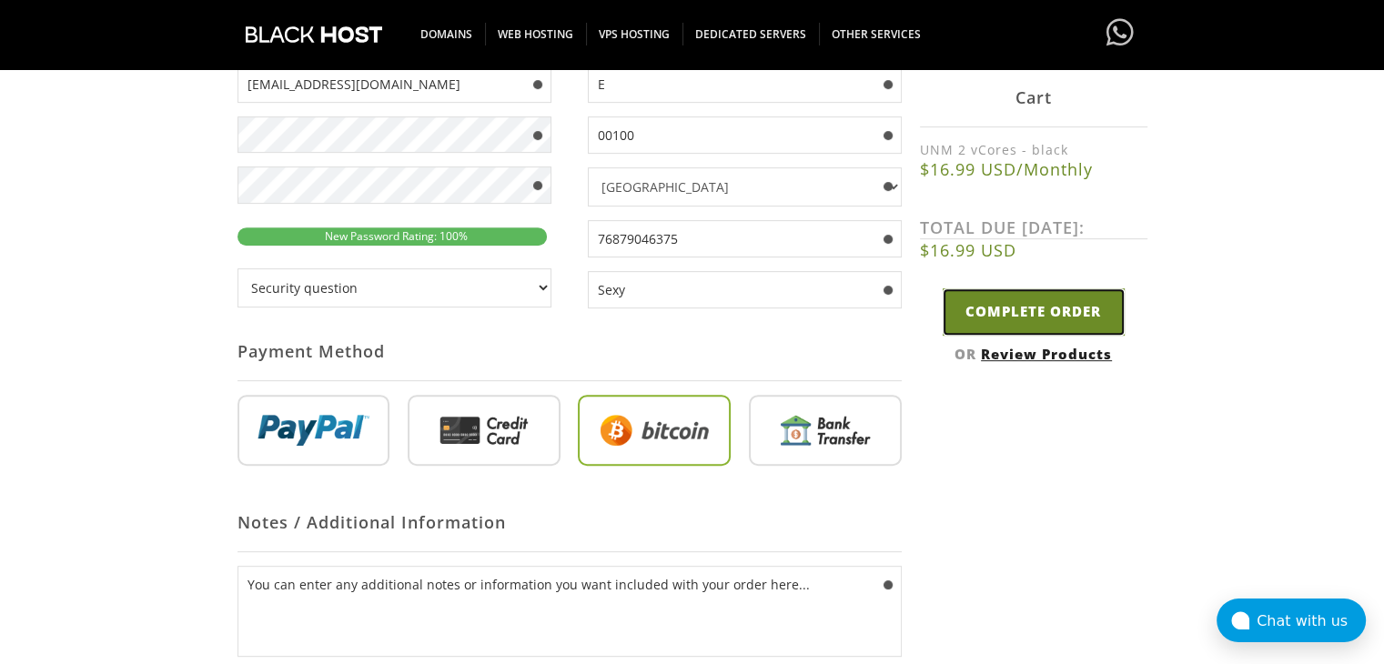
click at [990, 310] on input "Complete Order" at bounding box center [1034, 312] width 182 height 46
type input "Please Wait..."
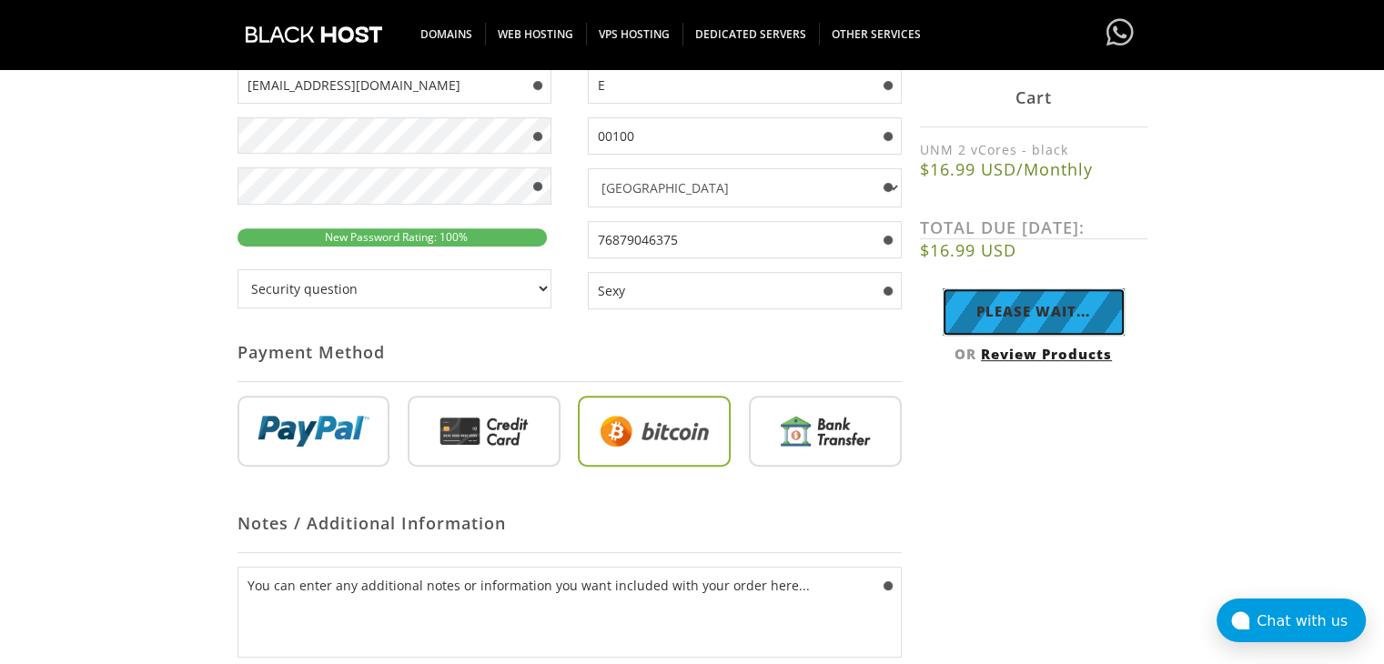
scroll to position [364, 0]
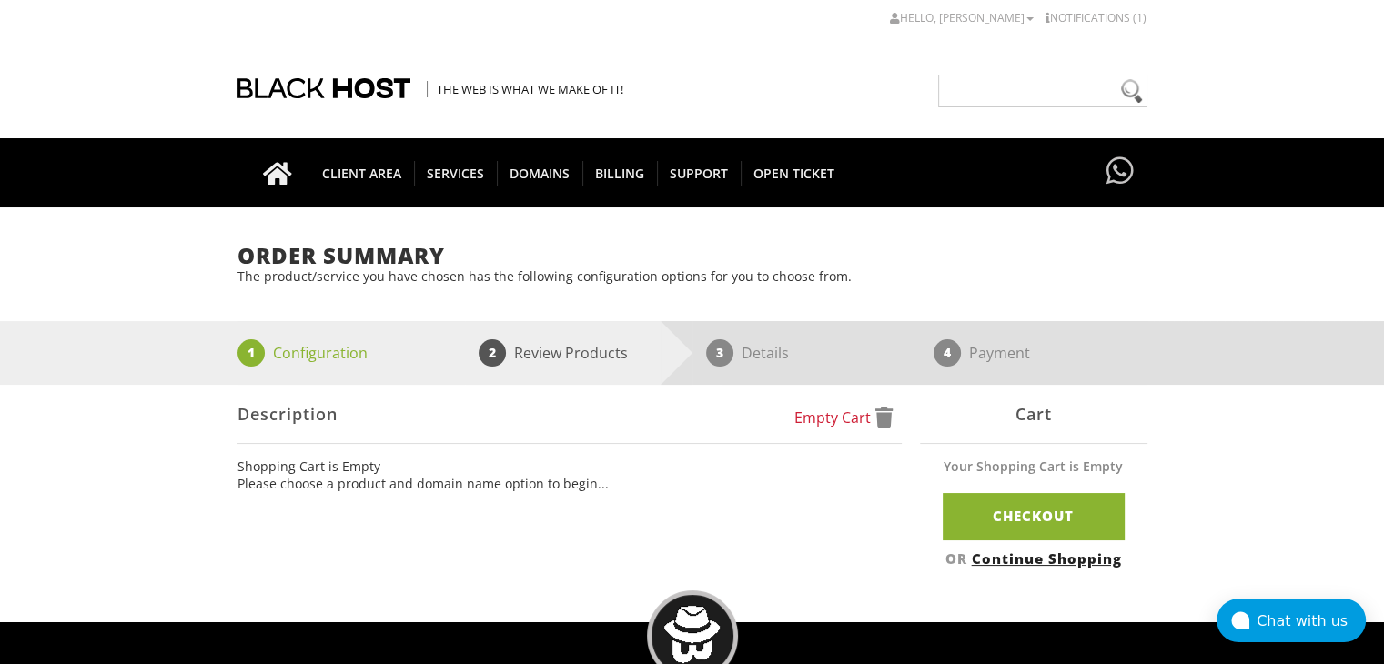
drag, startPoint x: 1046, startPoint y: 511, endPoint x: 728, endPoint y: 420, distance: 330.2
click at [728, 420] on div "Empty Cart Description Shopping Cart is Empty Please choose a product and domai…" at bounding box center [693, 480] width 910 height 191
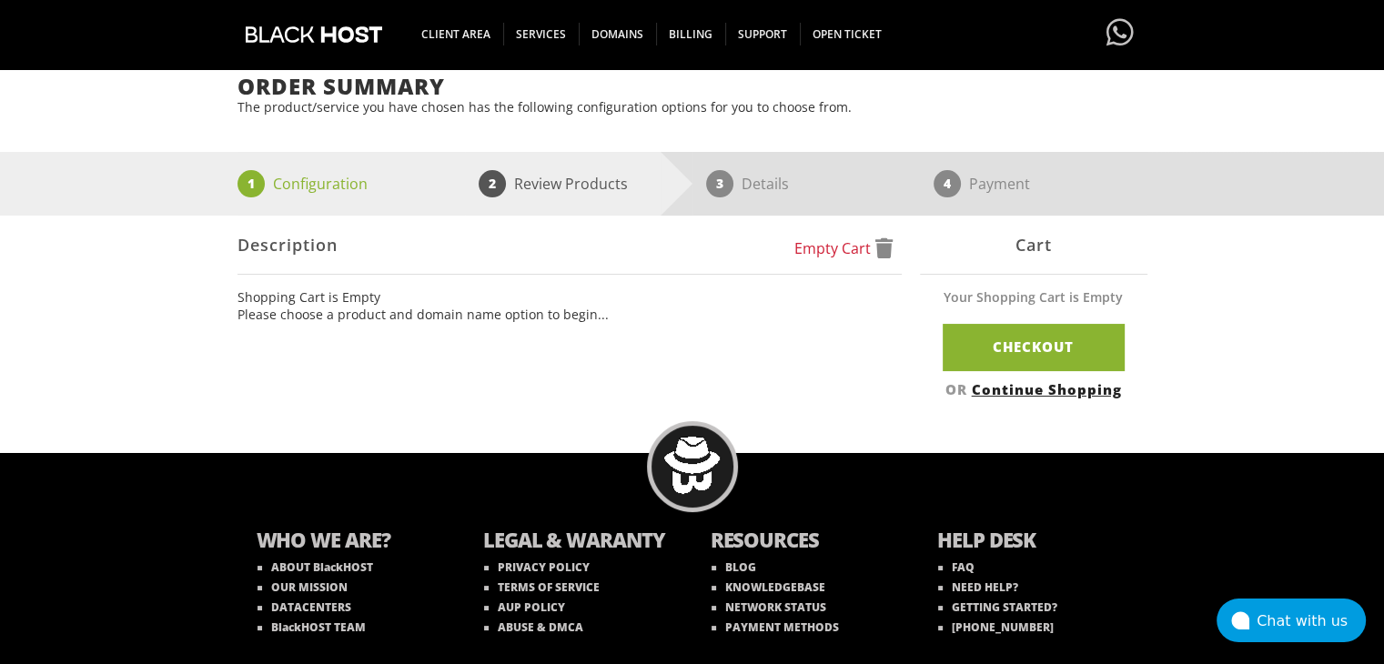
scroll to position [127, 0]
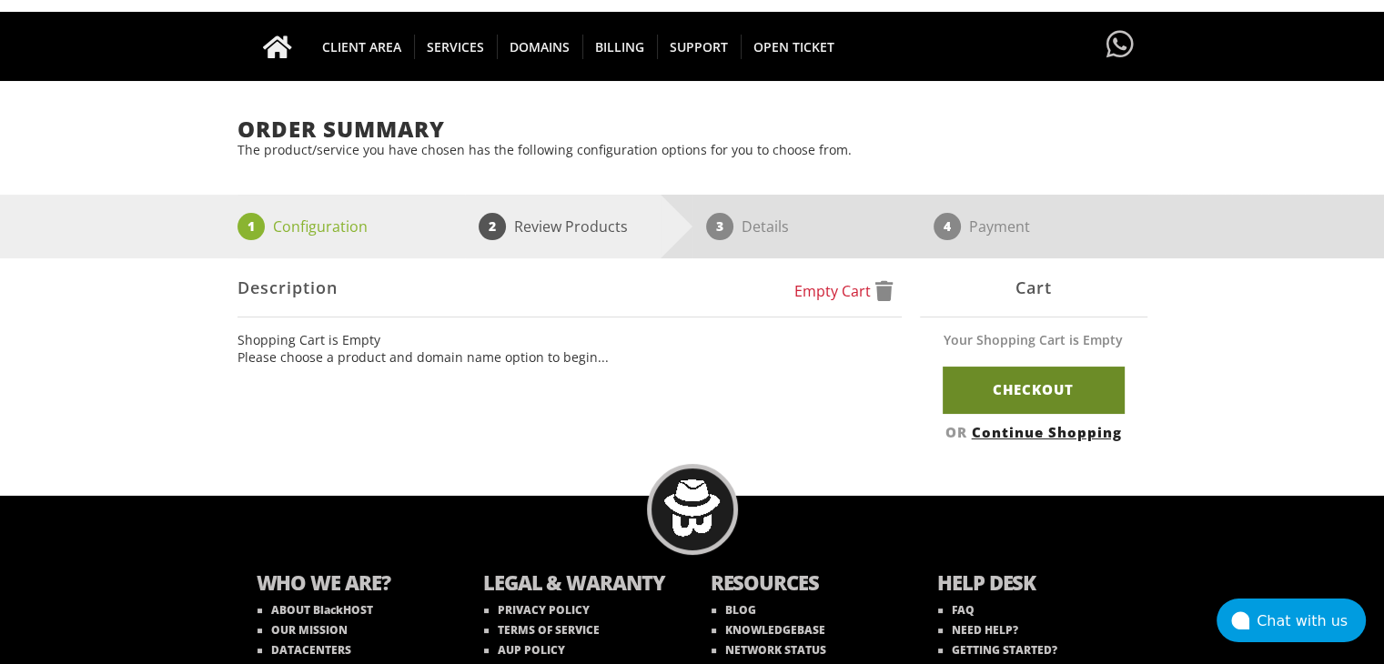
click at [984, 409] on link "Checkout" at bounding box center [1034, 390] width 182 height 46
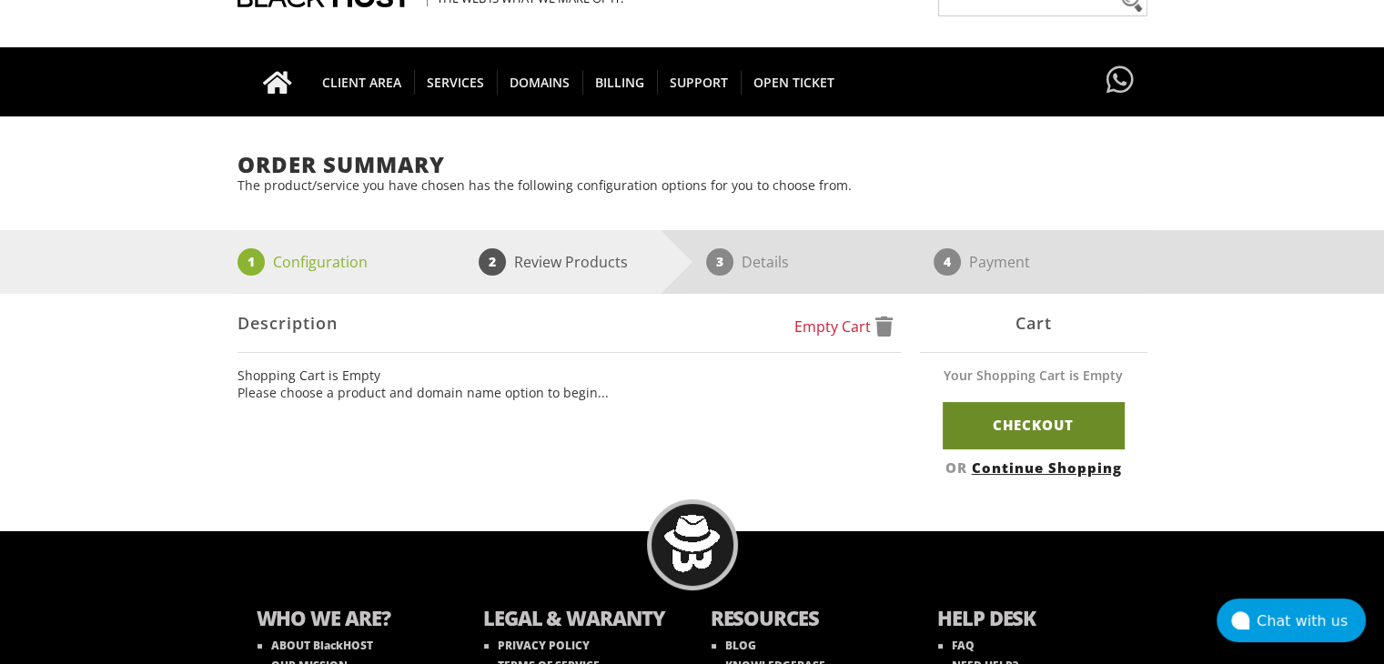
drag, startPoint x: 1008, startPoint y: 418, endPoint x: 1010, endPoint y: 409, distance: 9.3
click at [1008, 409] on link "Checkout" at bounding box center [1034, 425] width 182 height 46
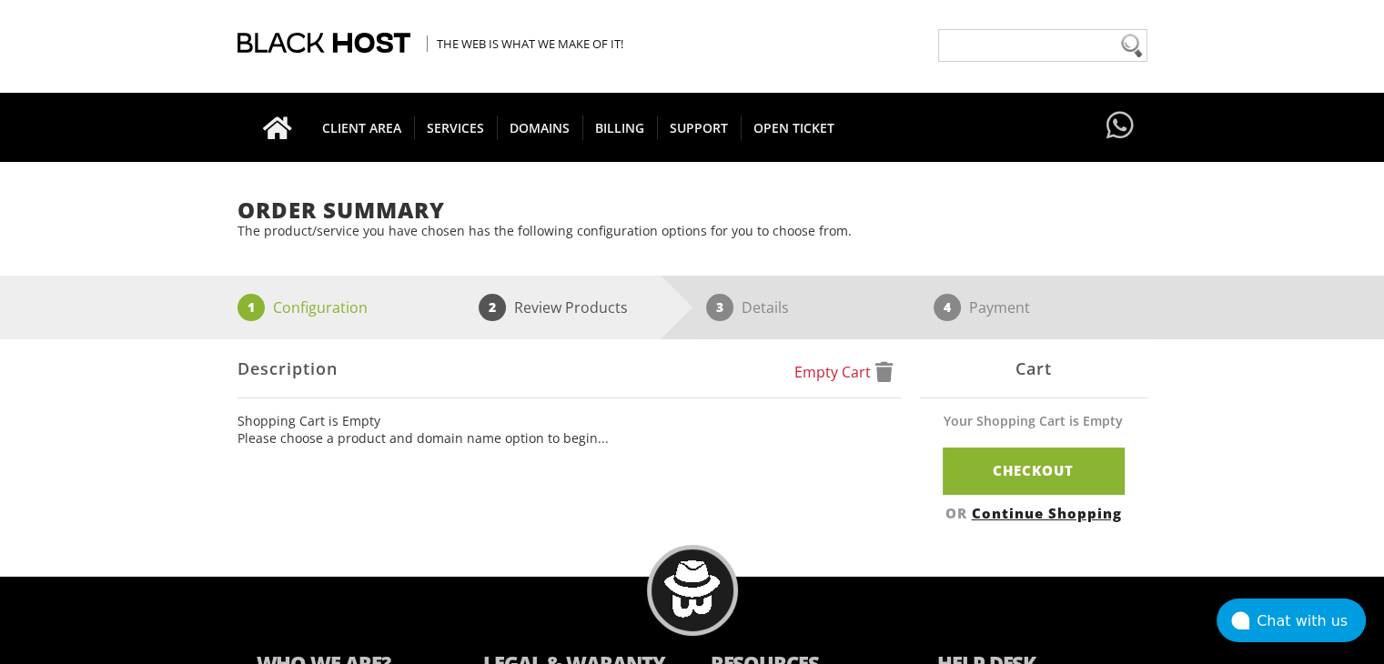
scroll to position [91, 0]
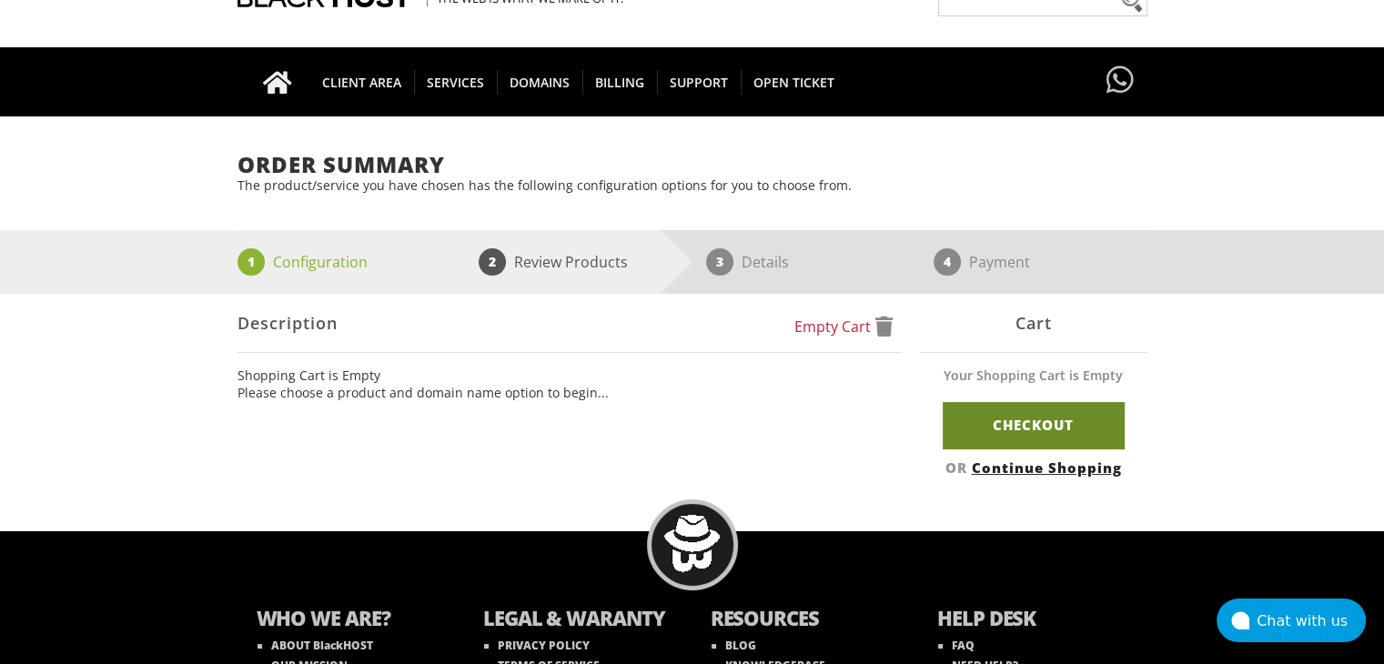
click at [991, 423] on link "Checkout" at bounding box center [1034, 425] width 182 height 46
click at [482, 248] on li "2 Review Products" at bounding box center [579, 262] width 228 height 64
click at [523, 261] on p "Review Products" at bounding box center [571, 261] width 114 height 27
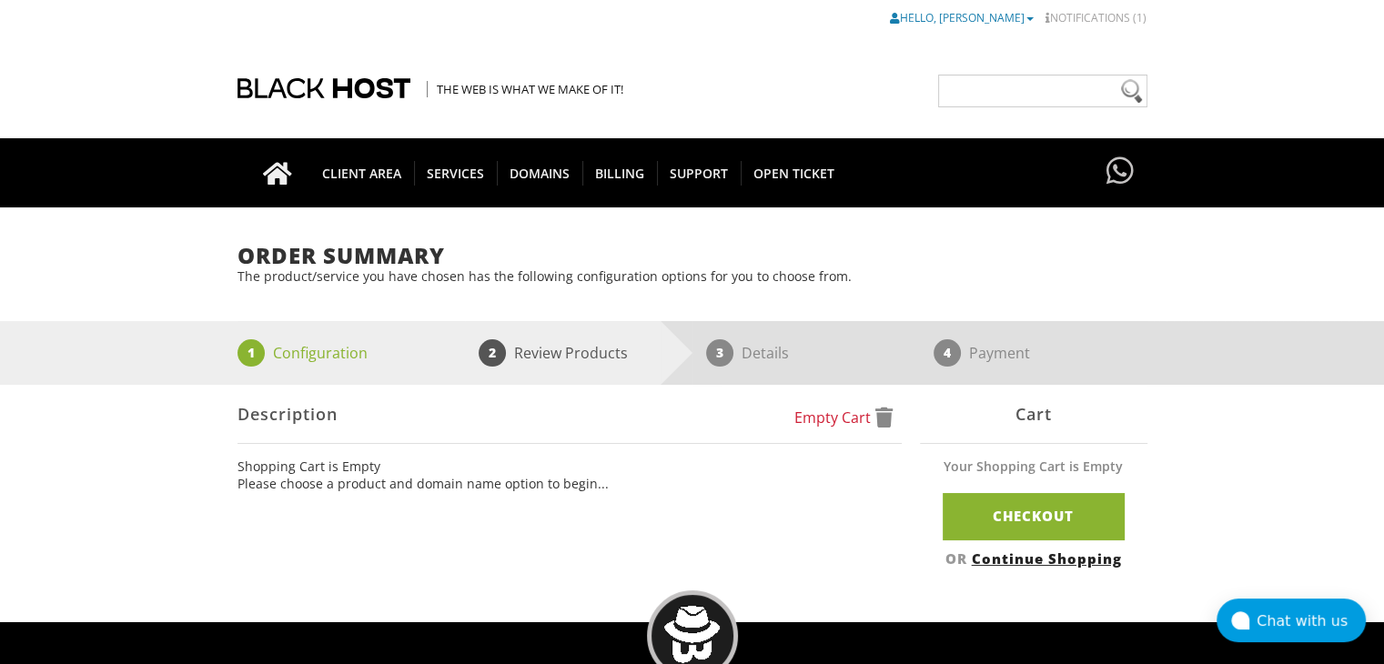
click at [972, 14] on link "Hello, [PERSON_NAME]" at bounding box center [962, 17] width 144 height 15
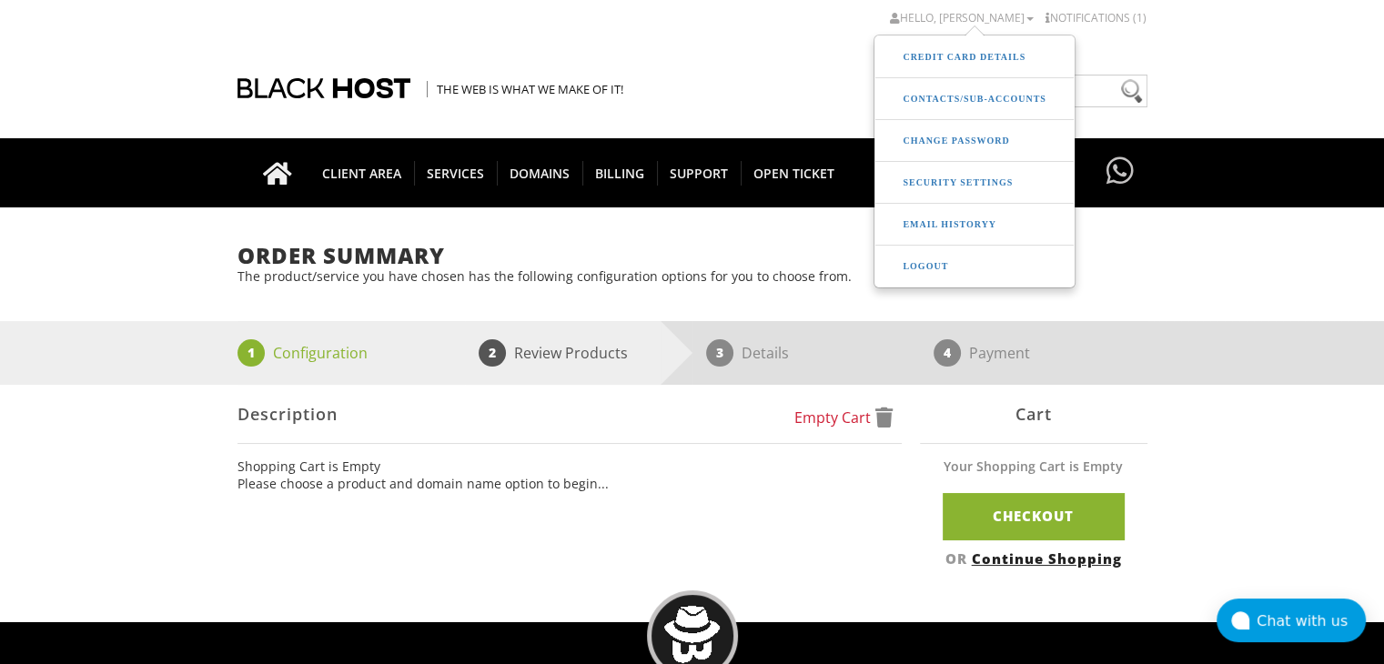
click at [1166, 250] on div "Order Summary The product/service you have chosen has the following configurati…" at bounding box center [692, 410] width 1384 height 333
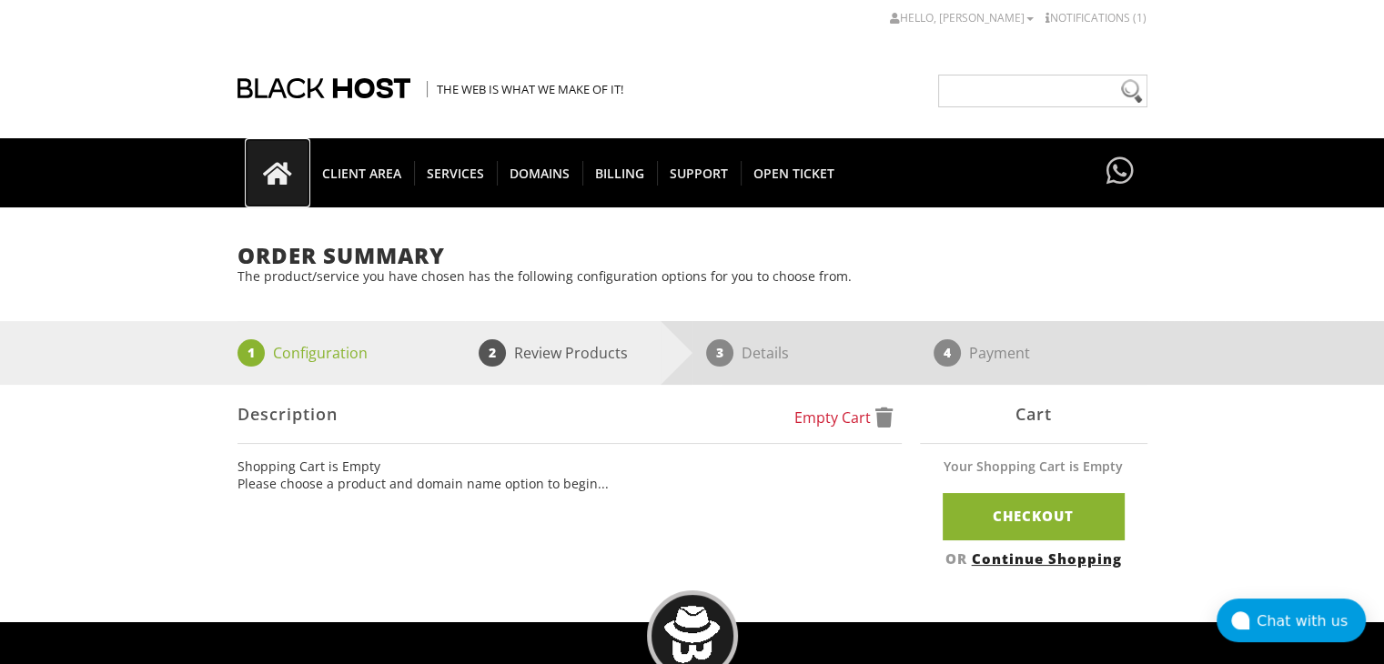
click at [287, 172] on icon at bounding box center [278, 173] width 66 height 25
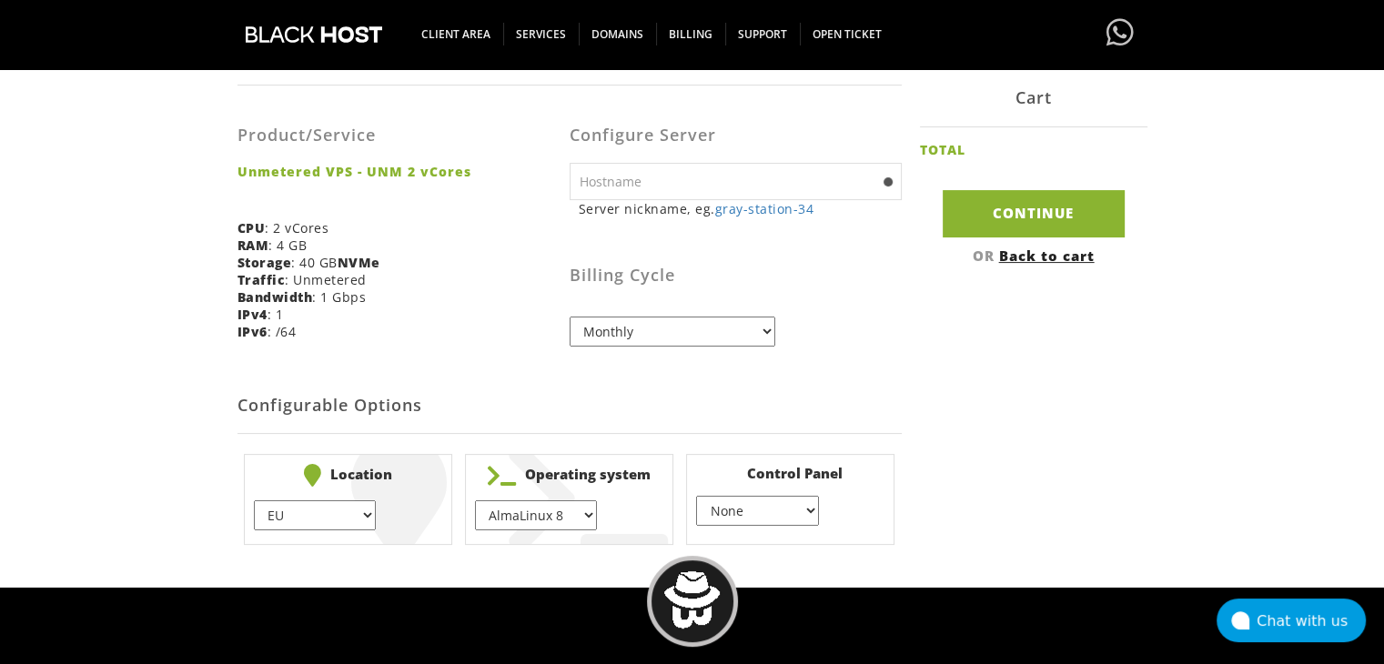
scroll to position [364, 0]
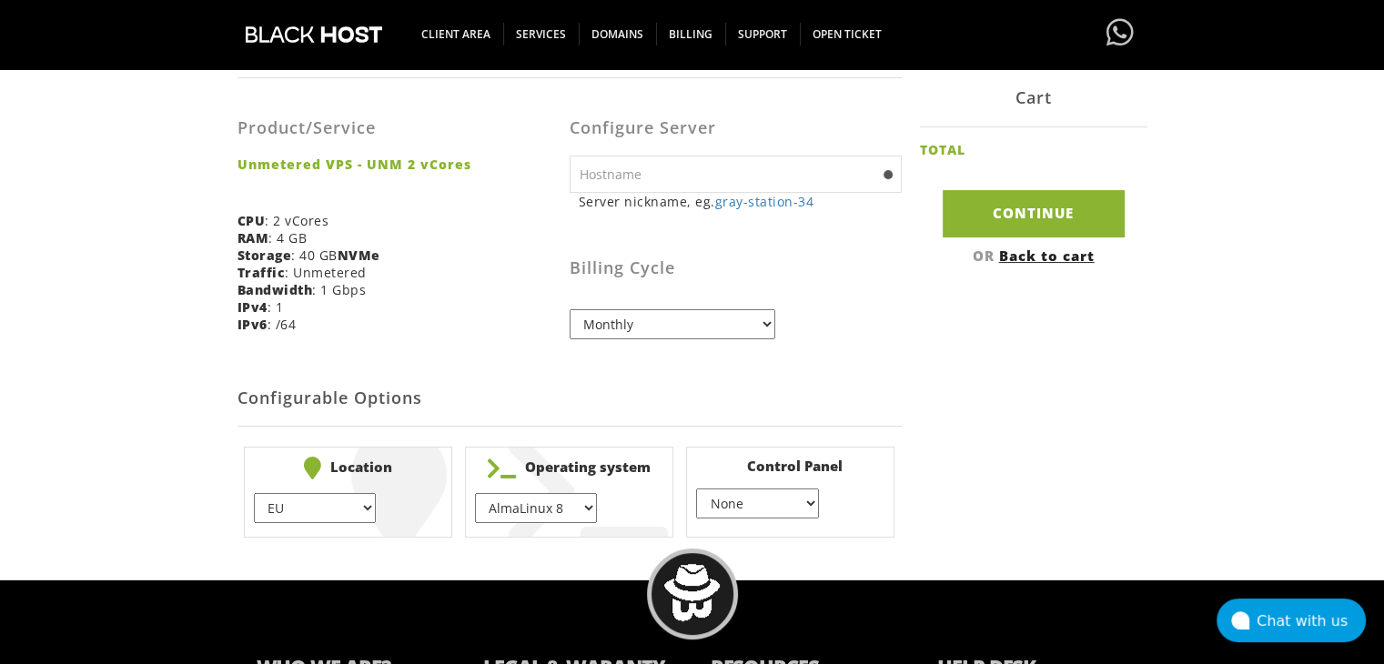
click at [303, 507] on select "EU } USA } London } Amsterdam } Vienna } Chicago }" at bounding box center [315, 508] width 122 height 30
select select "1178"
click at [254, 493] on select "EU } USA } London } Amsterdam } Vienna } Chicago }" at bounding box center [315, 508] width 122 height 30
click at [721, 500] on select "None } Virtualmin } Cpanel } DirectAdmin }" at bounding box center [757, 504] width 122 height 30
select select "255"
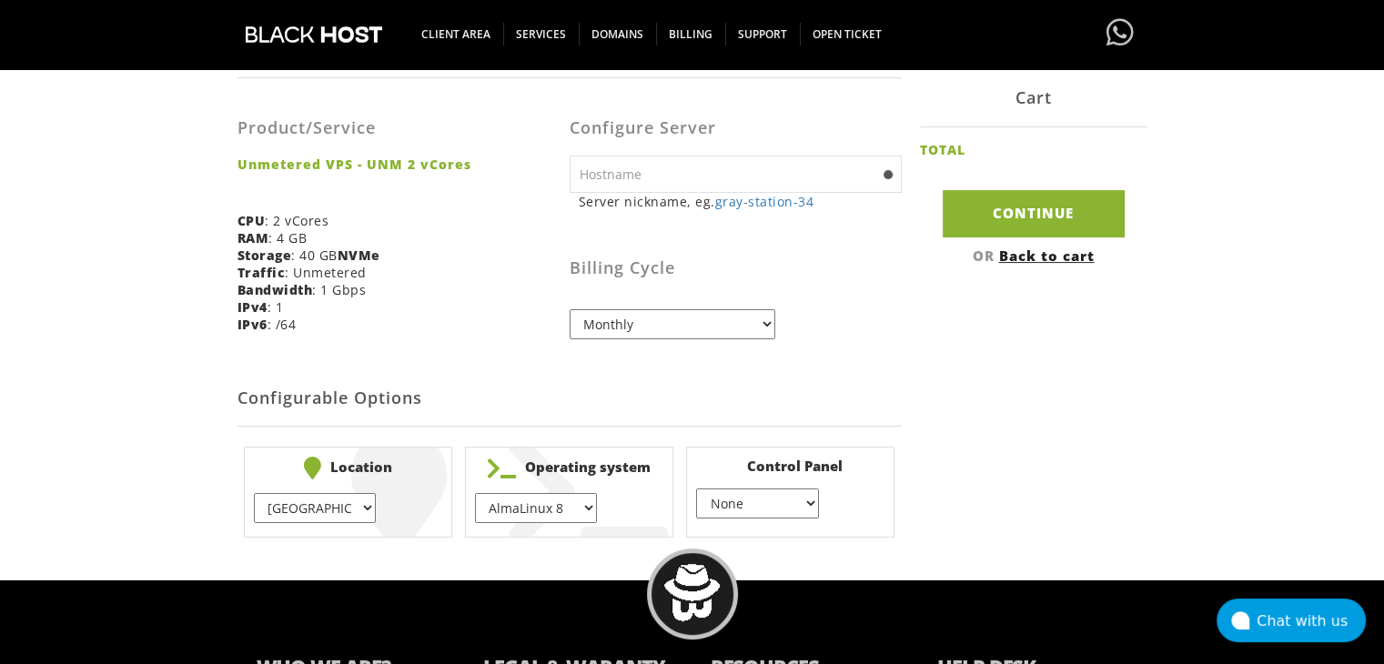
click at [696, 489] on select "None } Virtualmin } Cpanel } DirectAdmin }" at bounding box center [757, 504] width 122 height 30
click at [1016, 200] on input "Continue" at bounding box center [1034, 213] width 182 height 46
type input "gray-station-34"
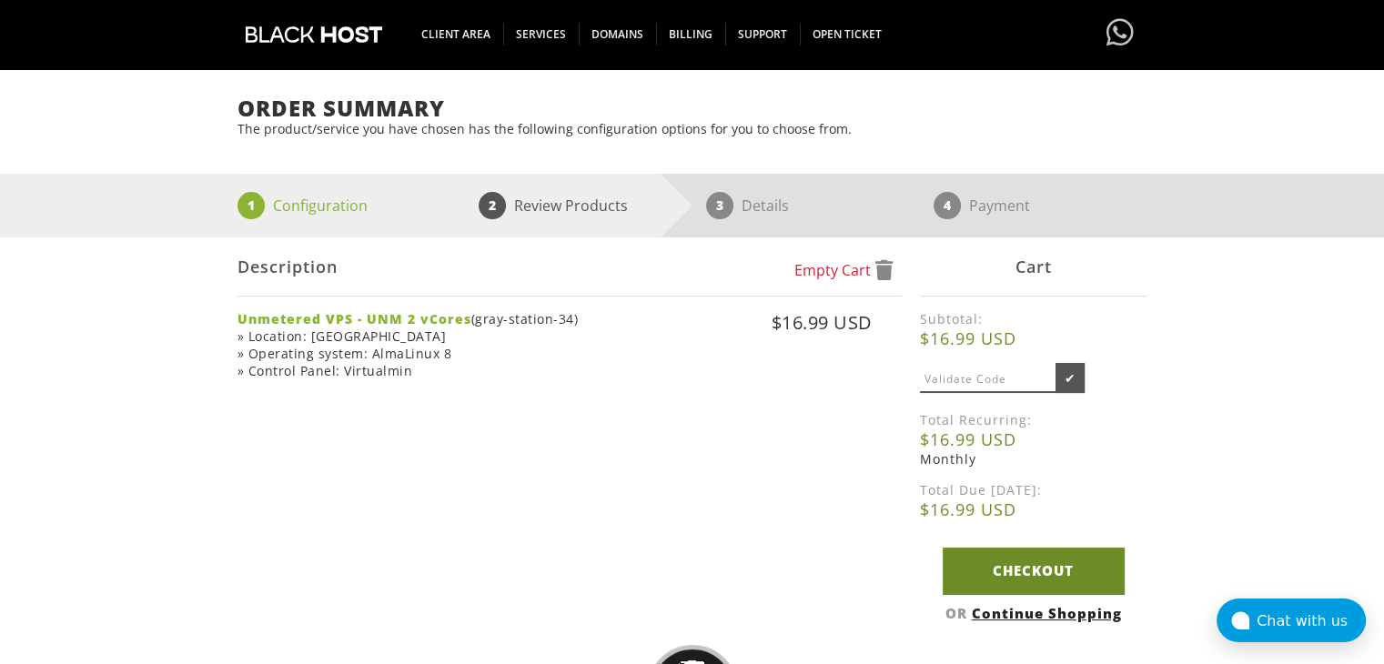
scroll to position [273, 0]
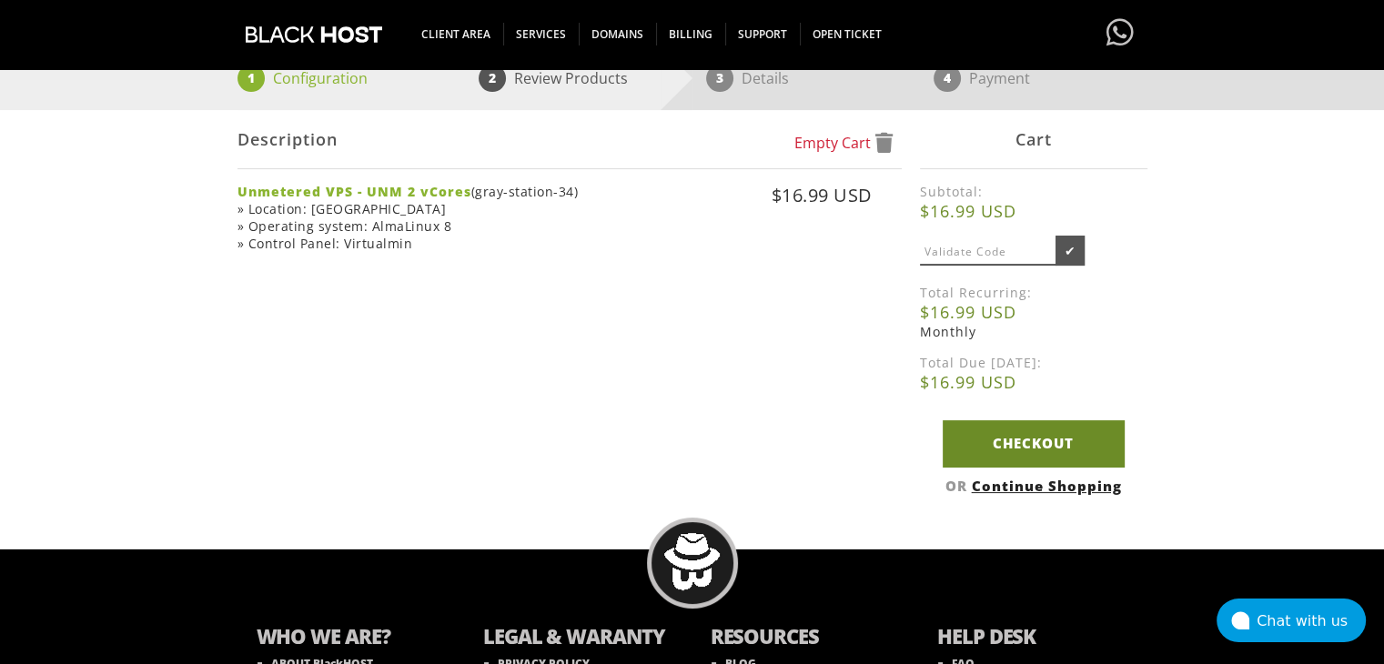
click at [1009, 460] on link "Checkout" at bounding box center [1034, 443] width 182 height 46
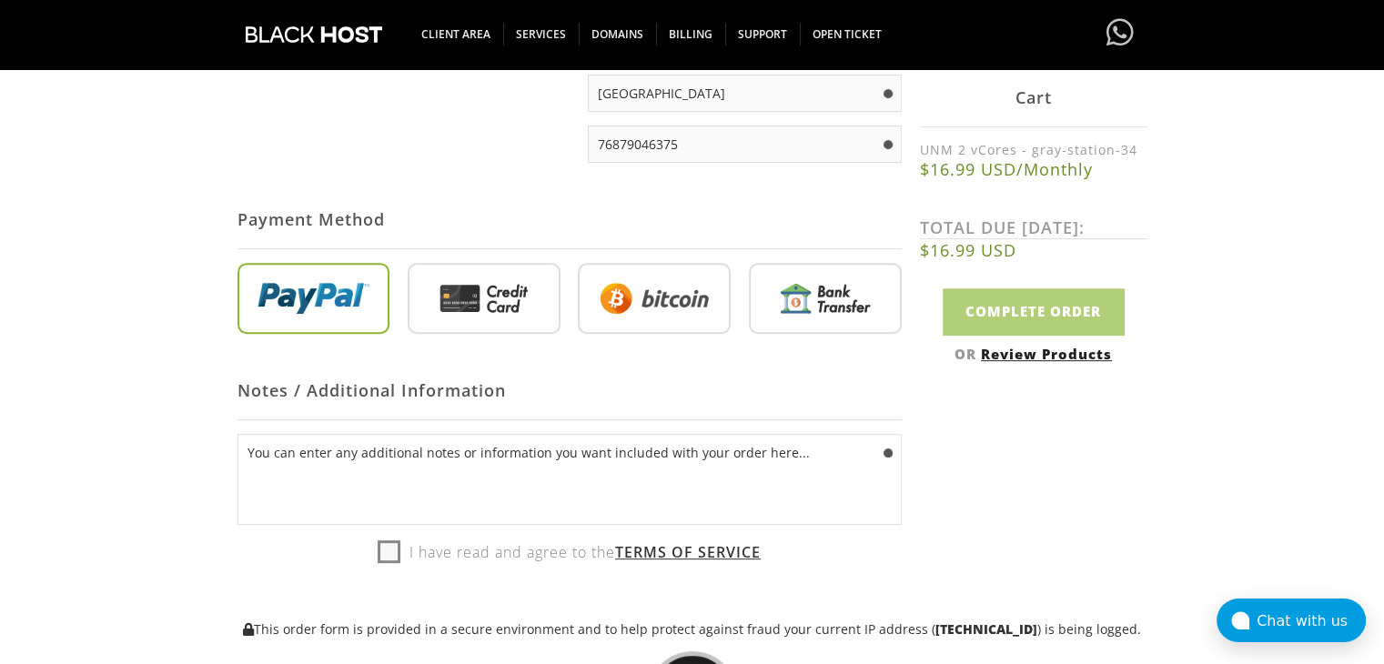
type input "[EMAIL_ADDRESS][DOMAIN_NAME]"
click at [690, 303] on input "radio" at bounding box center [654, 302] width 153 height 71
radio input "true"
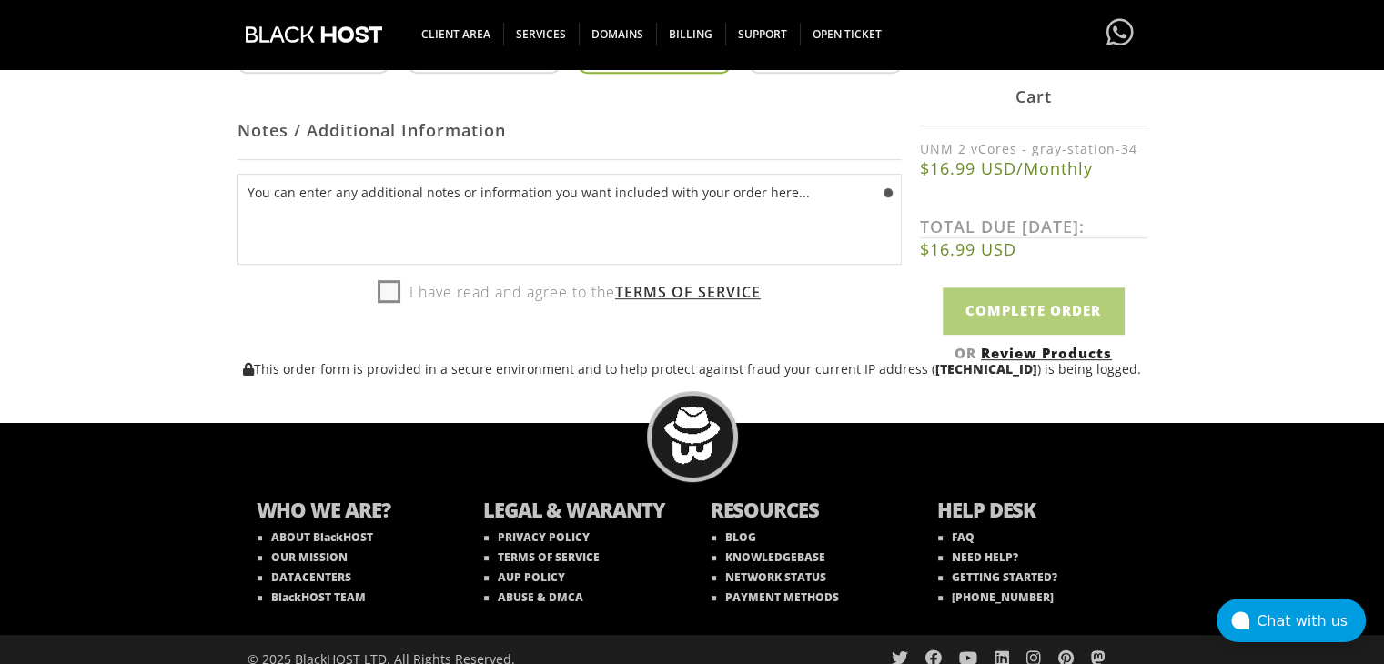
scroll to position [910, 0]
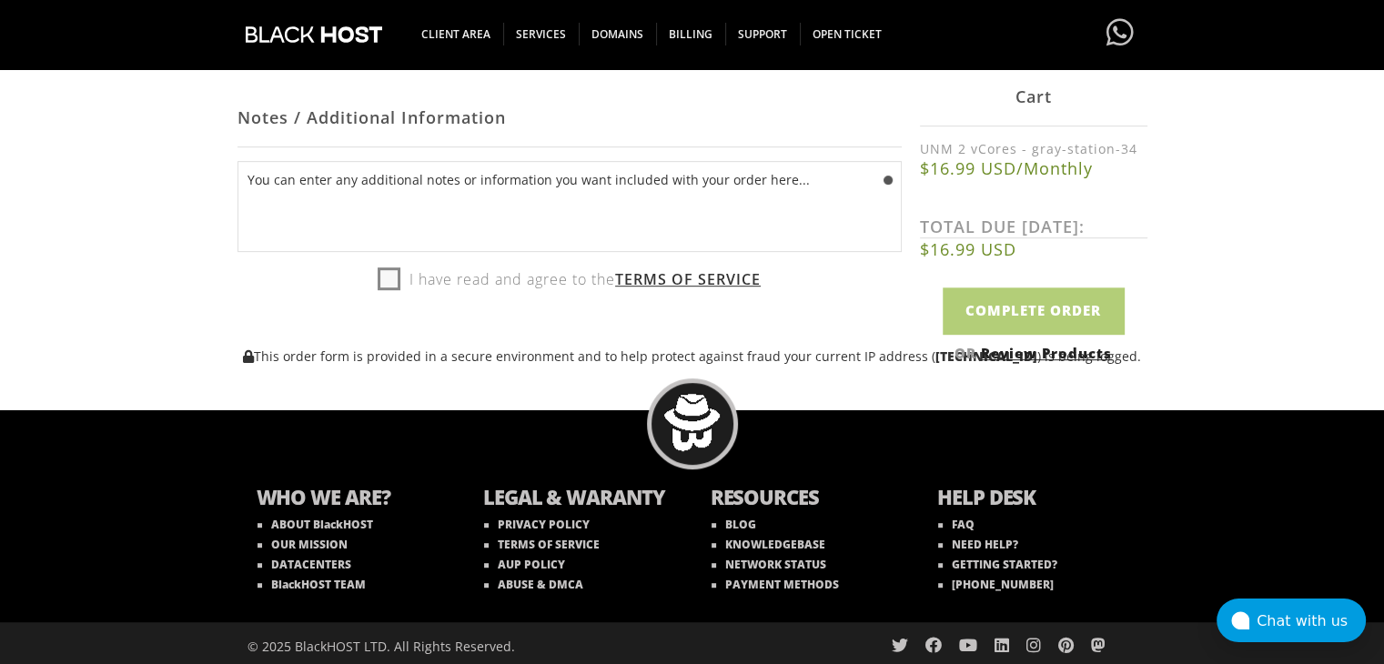
click at [394, 288] on label "I have read and agree to the Terms of Service" at bounding box center [569, 279] width 383 height 27
checkbox input "true"
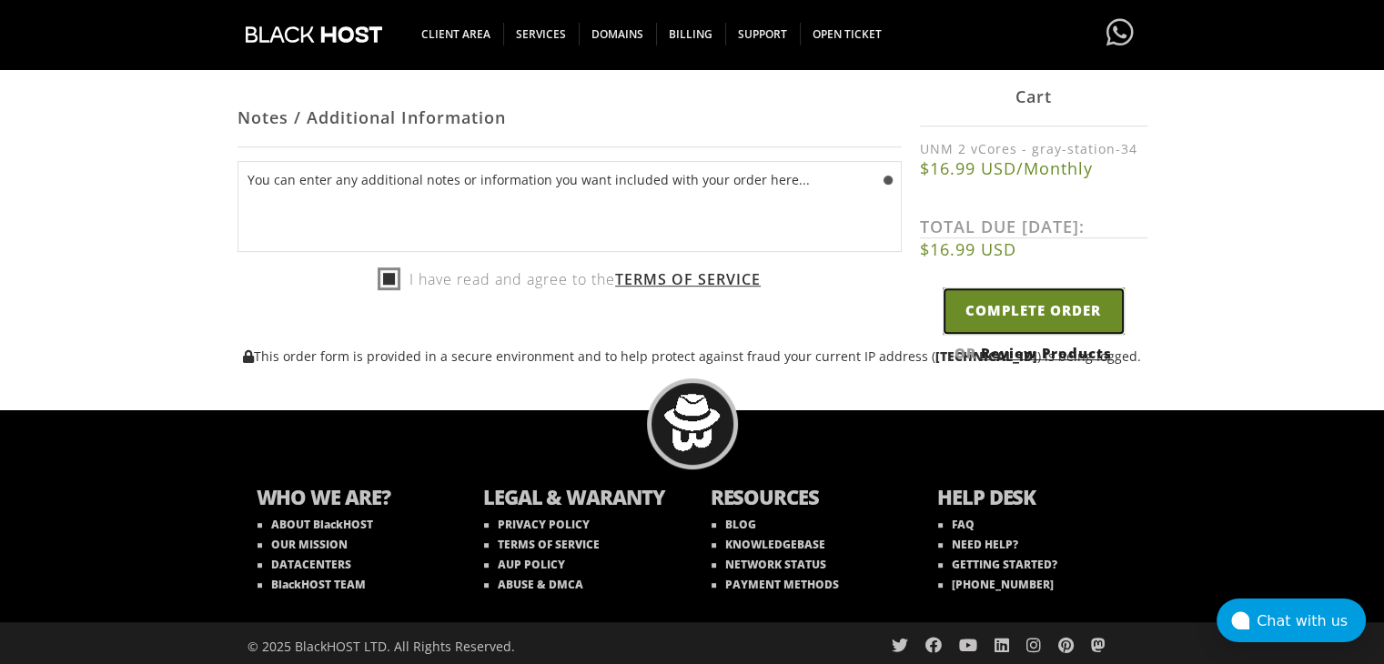
click at [1033, 316] on input "Complete Order" at bounding box center [1034, 312] width 182 height 46
type input "Please Wait..."
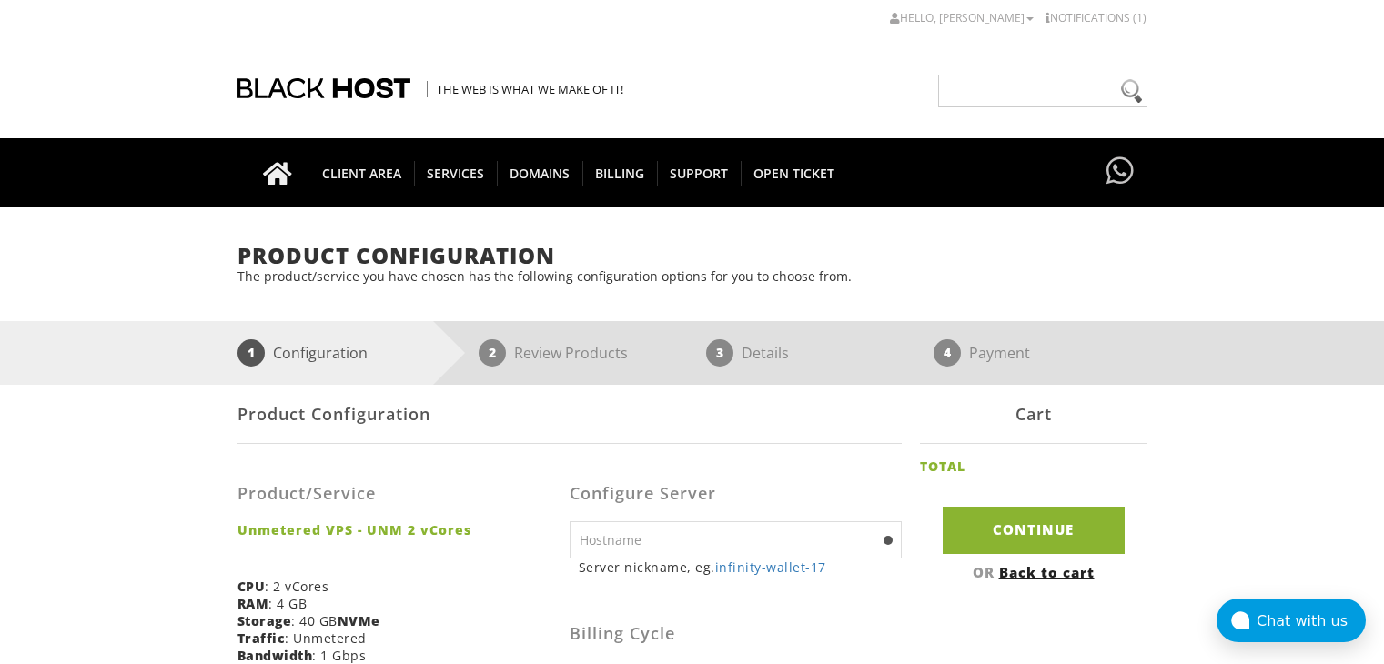
select select "255"
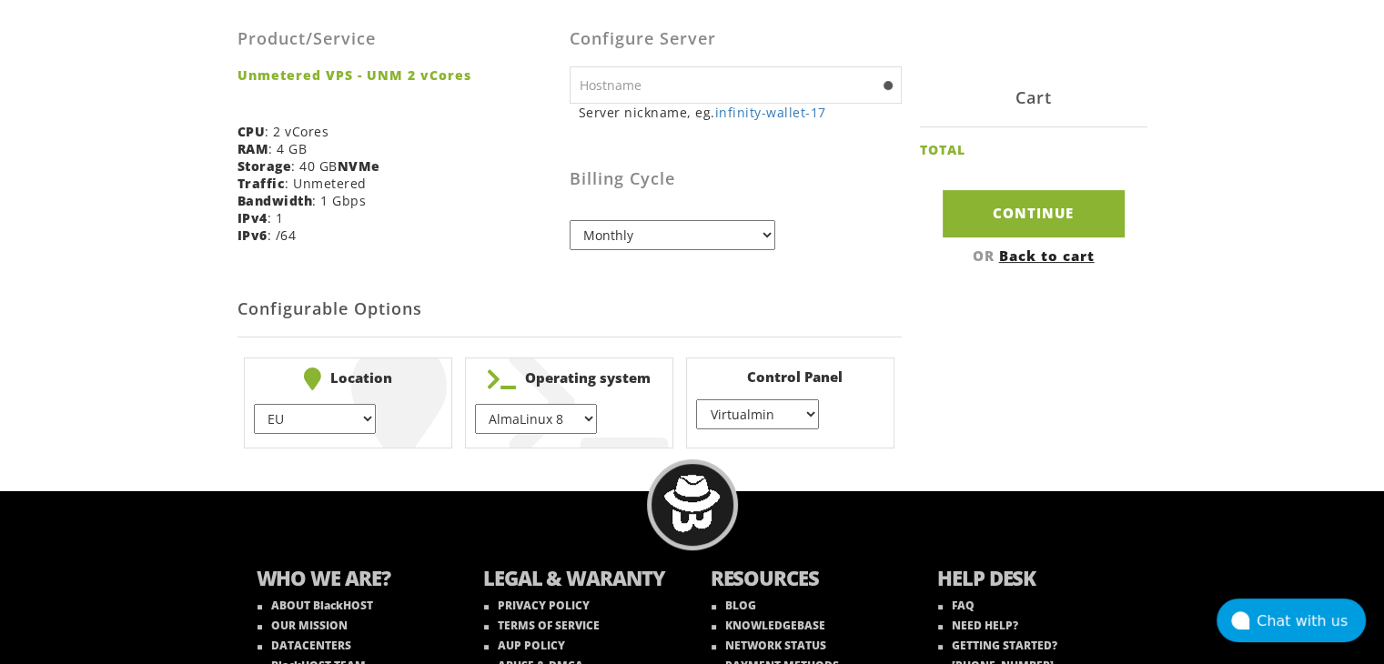
click at [574, 423] on select "AlmaLinux 8 } AlmaLinux 9 } AlmaLinux 10 } Rocky Linux 8 } Rocky Linux 9 } Cent…" at bounding box center [536, 419] width 122 height 30
select select "1208"
click at [475, 404] on select "AlmaLinux 8 } AlmaLinux 9 } AlmaLinux 10 } Rocky Linux 8 } Rocky Linux 9 } Cent…" at bounding box center [536, 419] width 122 height 30
click at [307, 414] on select "EU } [GEOGRAPHIC_DATA] } [GEOGRAPHIC_DATA] } [GEOGRAPHIC_DATA] } [GEOGRAPHIC_DA…" at bounding box center [315, 419] width 122 height 30
select select "1178"
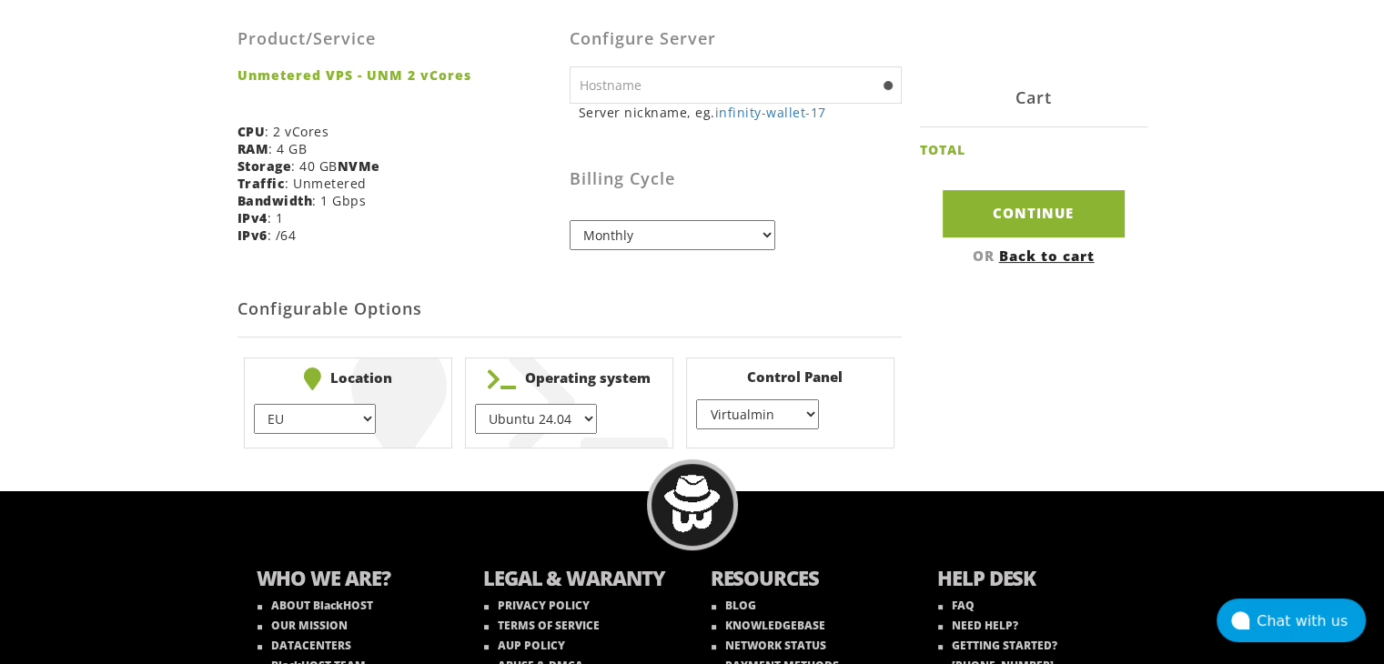
click at [254, 404] on select "EU } [GEOGRAPHIC_DATA] } [GEOGRAPHIC_DATA] } [GEOGRAPHIC_DATA] } [GEOGRAPHIC_DA…" at bounding box center [315, 419] width 122 height 30
click at [1005, 217] on input "Continue" at bounding box center [1034, 213] width 182 height 46
type input "infinity-wallet-17"
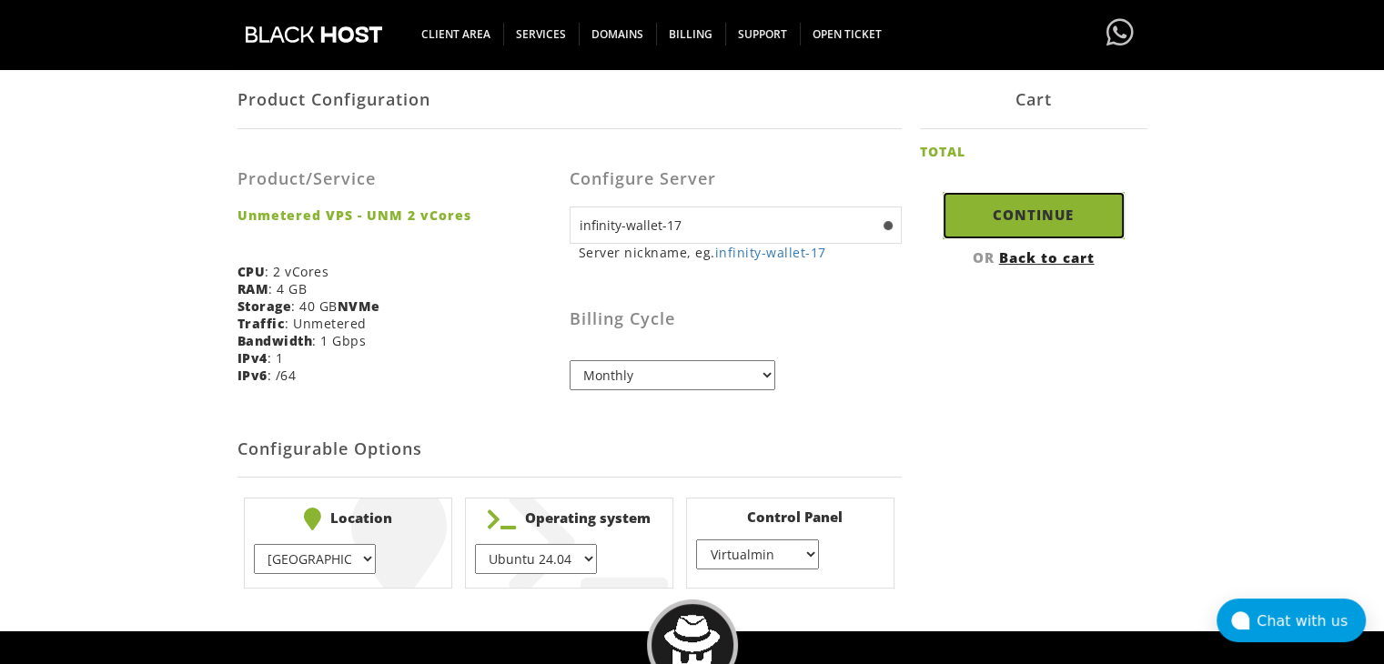
scroll to position [273, 0]
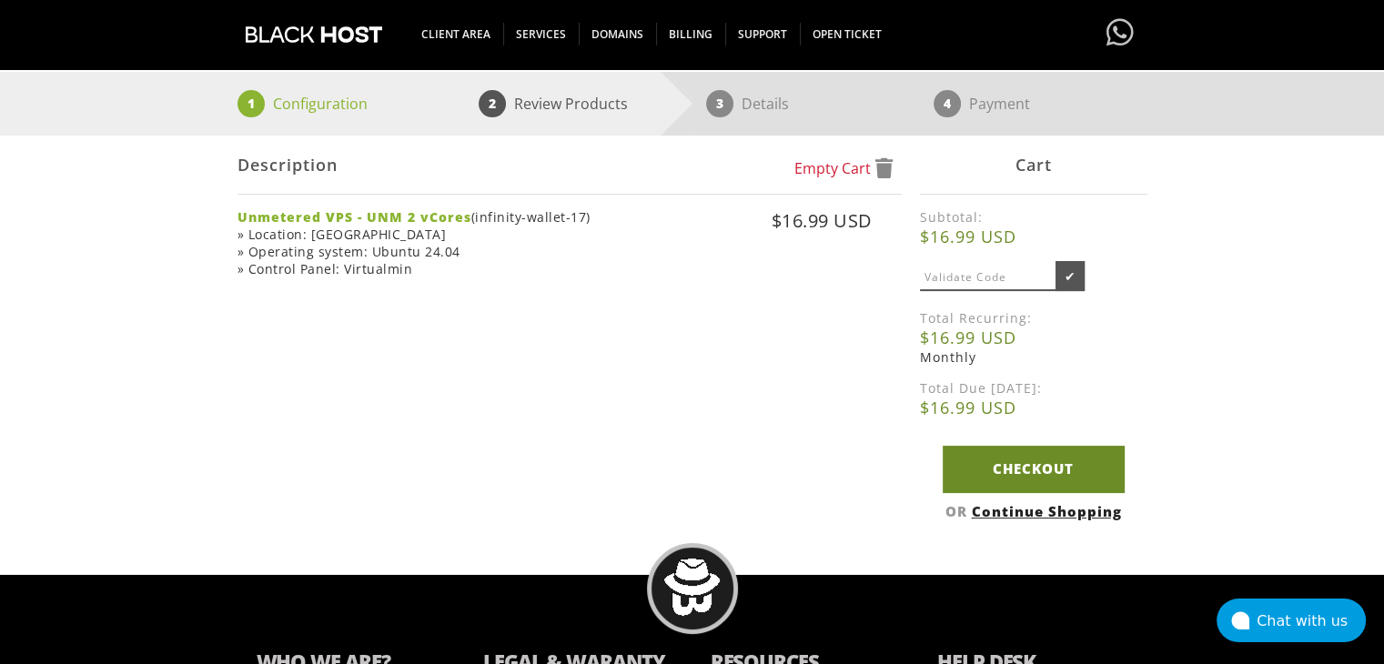
scroll to position [273, 0]
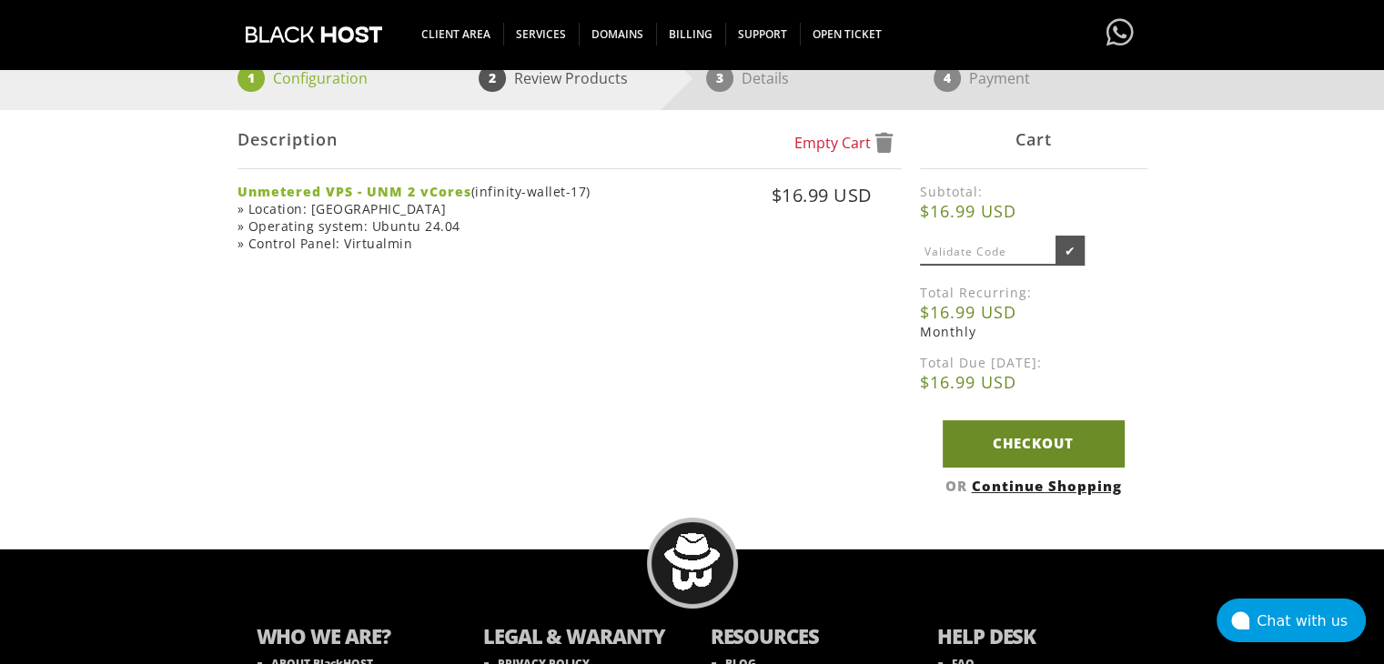
click at [1006, 455] on link "Checkout" at bounding box center [1034, 443] width 182 height 46
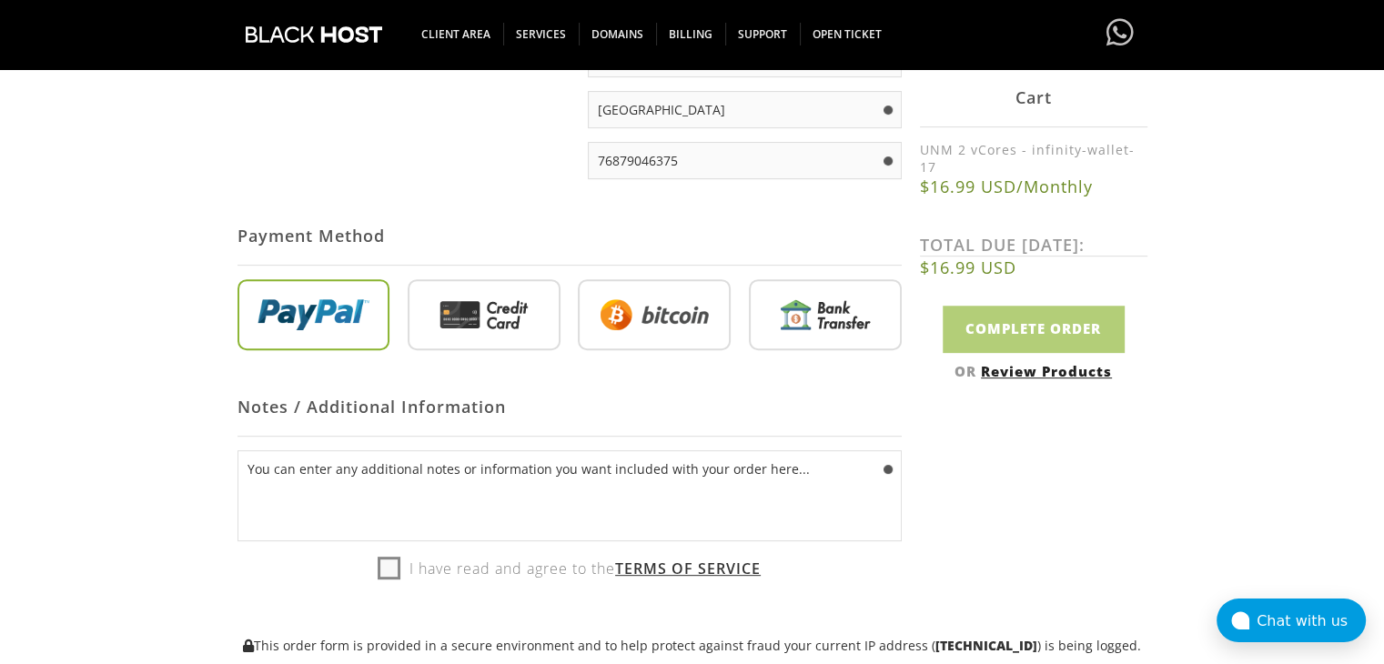
scroll to position [637, 0]
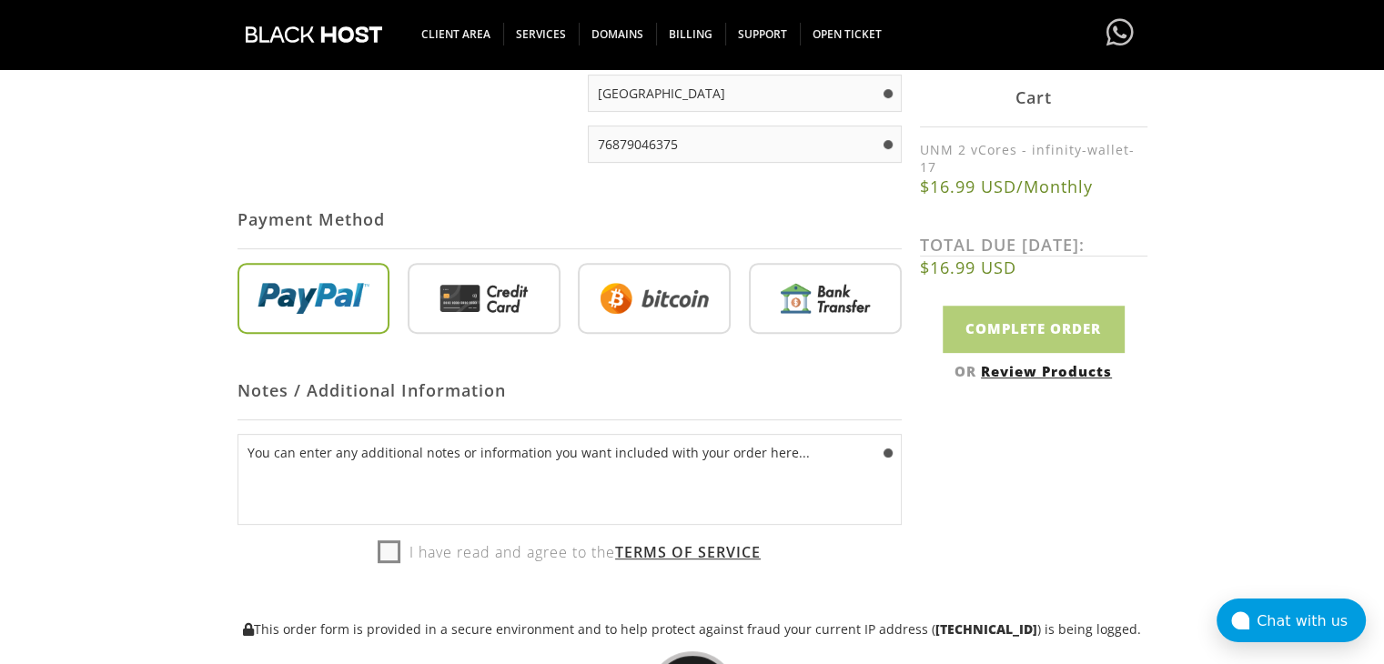
type input "reshopper137@gmail.com"
drag, startPoint x: 386, startPoint y: 555, endPoint x: 393, endPoint y: 533, distance: 23.0
click at [385, 554] on label "I have read and agree to the Terms of Service" at bounding box center [569, 552] width 383 height 27
checkbox input "true"
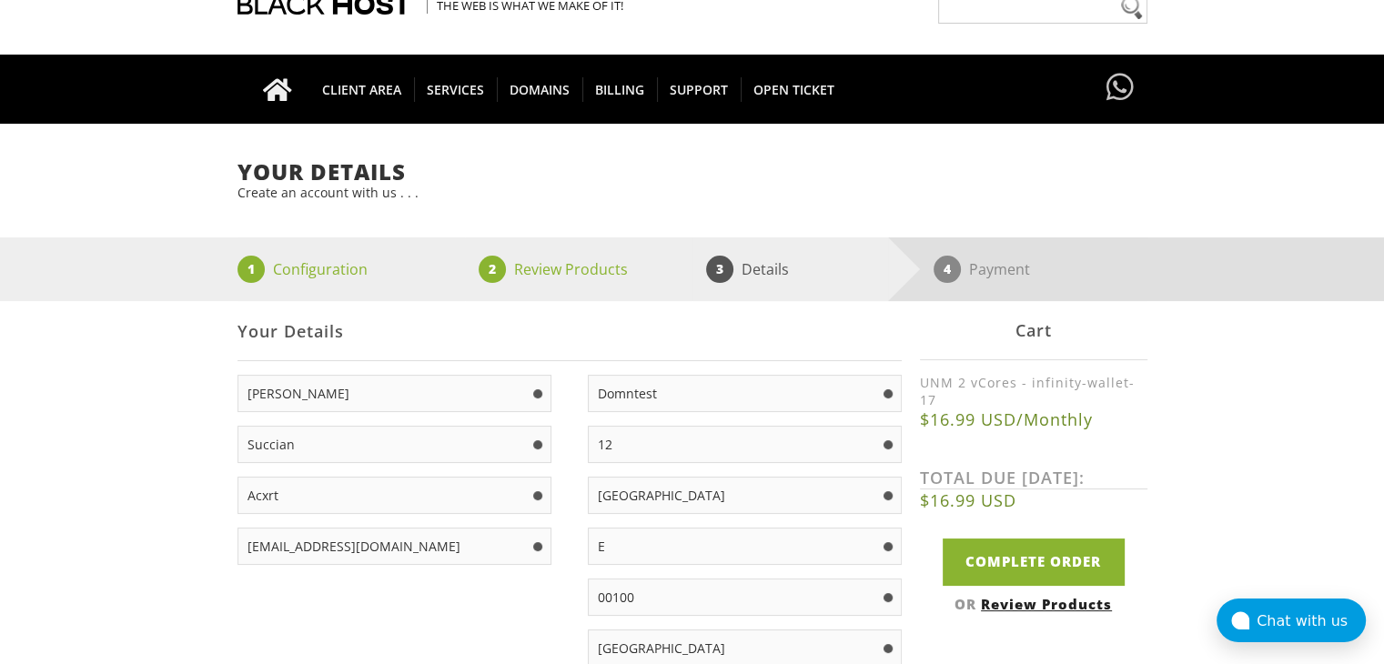
scroll to position [91, 0]
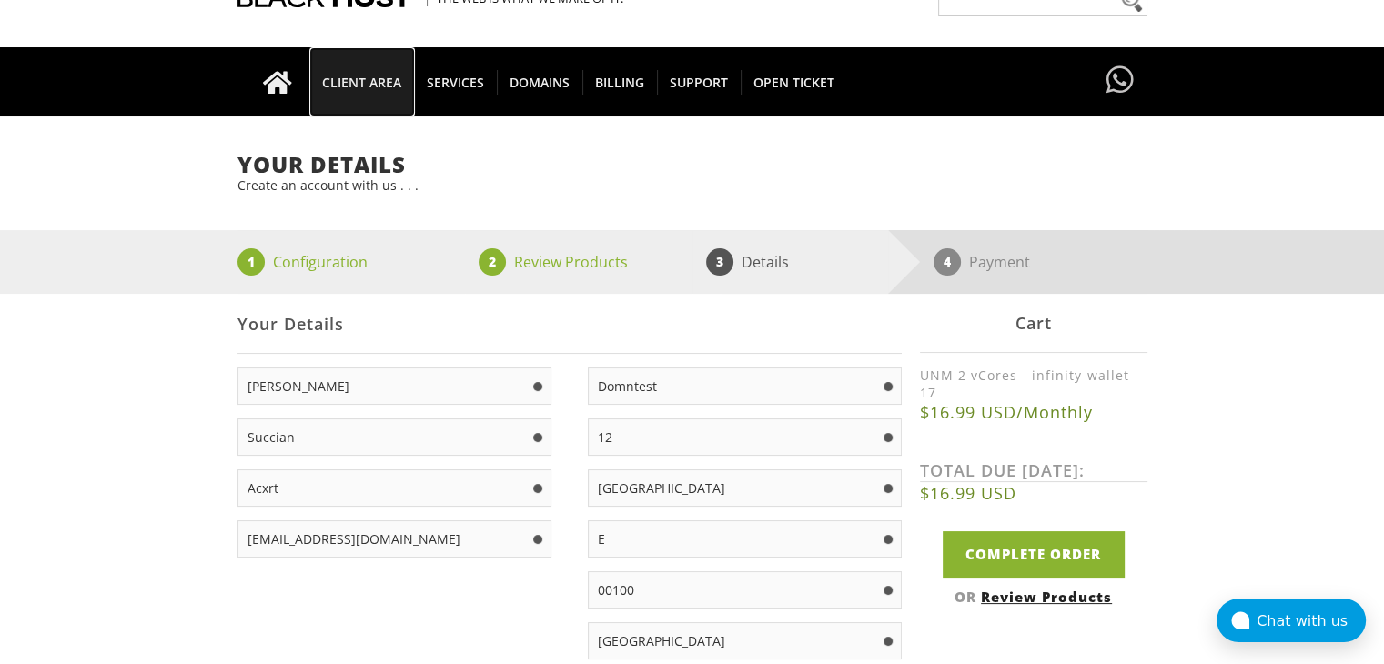
click at [329, 74] on span "CLIENT AREA" at bounding box center [361, 82] width 105 height 25
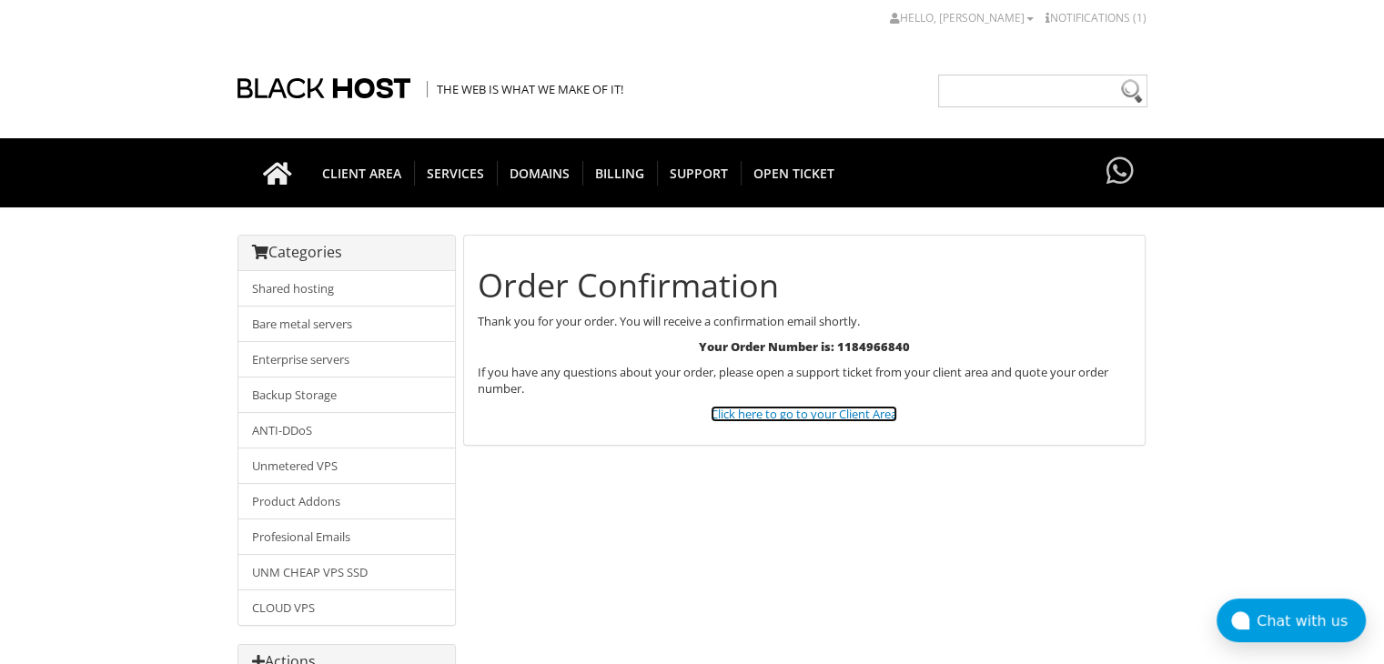
click at [807, 412] on link "Click here to go to your Client Area" at bounding box center [804, 414] width 187 height 16
